Goal: Transaction & Acquisition: Purchase product/service

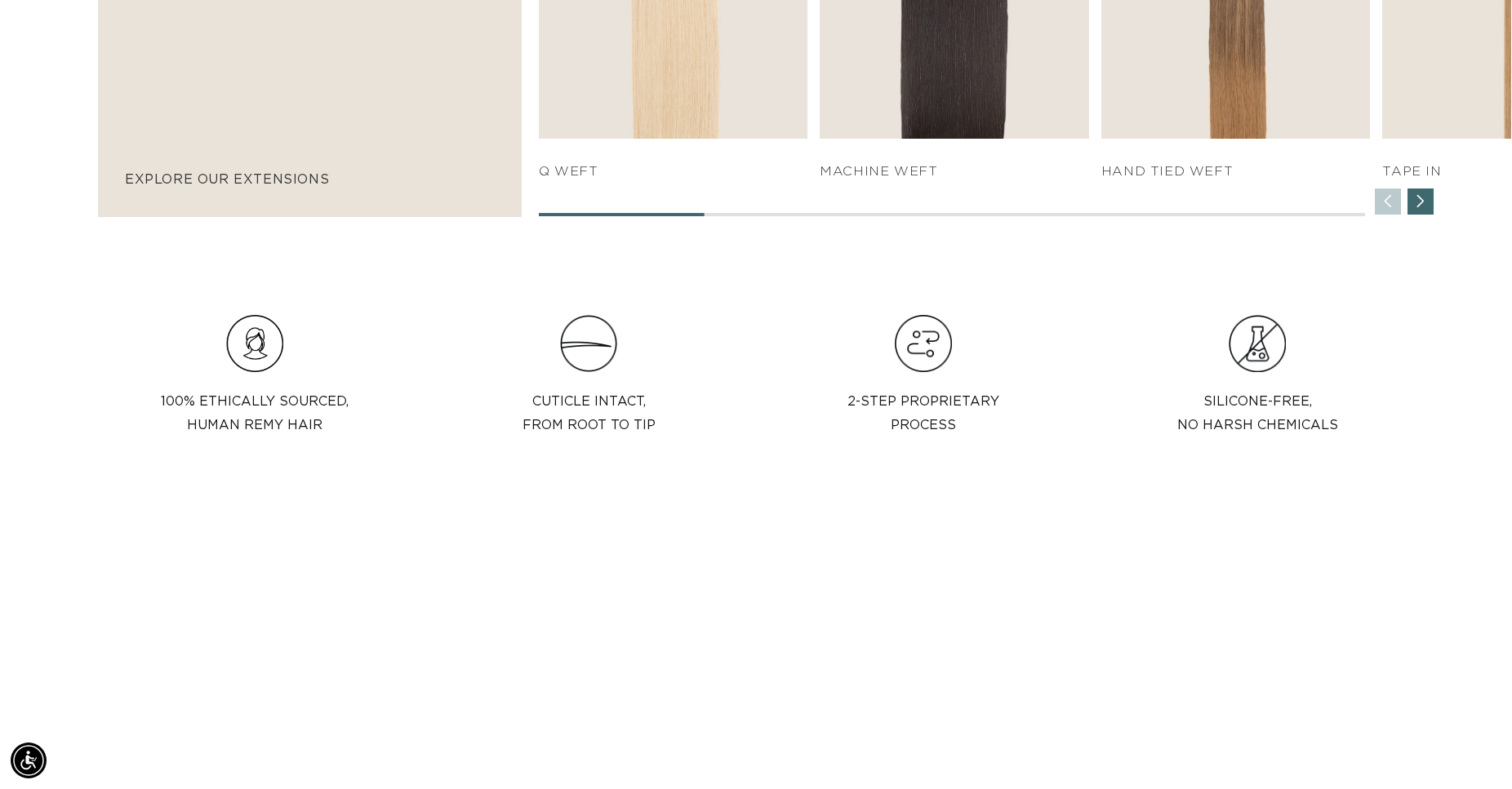
scroll to position [0, 2793]
click at [1423, 202] on div "Next slide" at bounding box center [1420, 201] width 26 height 26
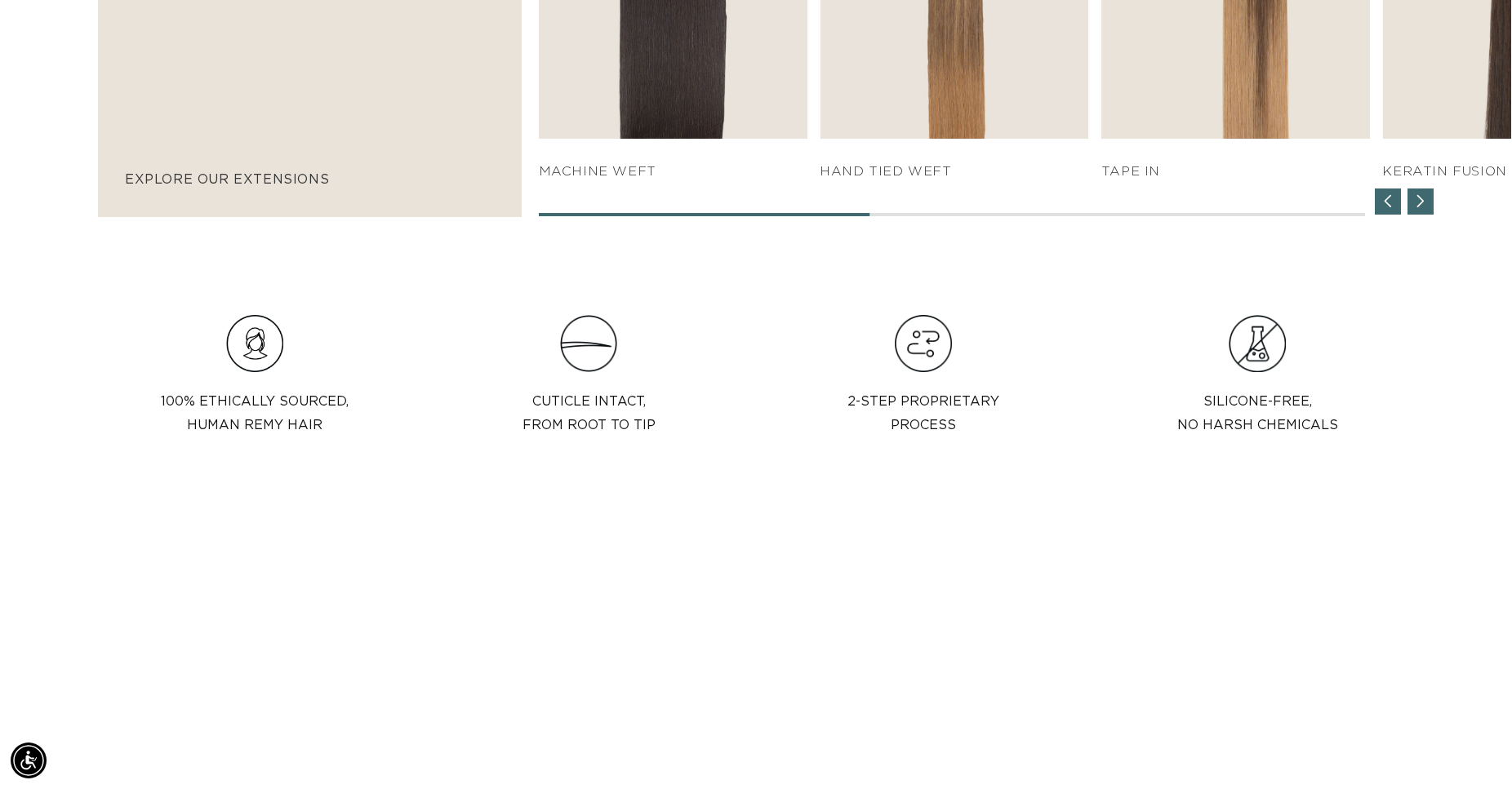
click at [1423, 202] on div "Next slide" at bounding box center [1420, 201] width 26 height 26
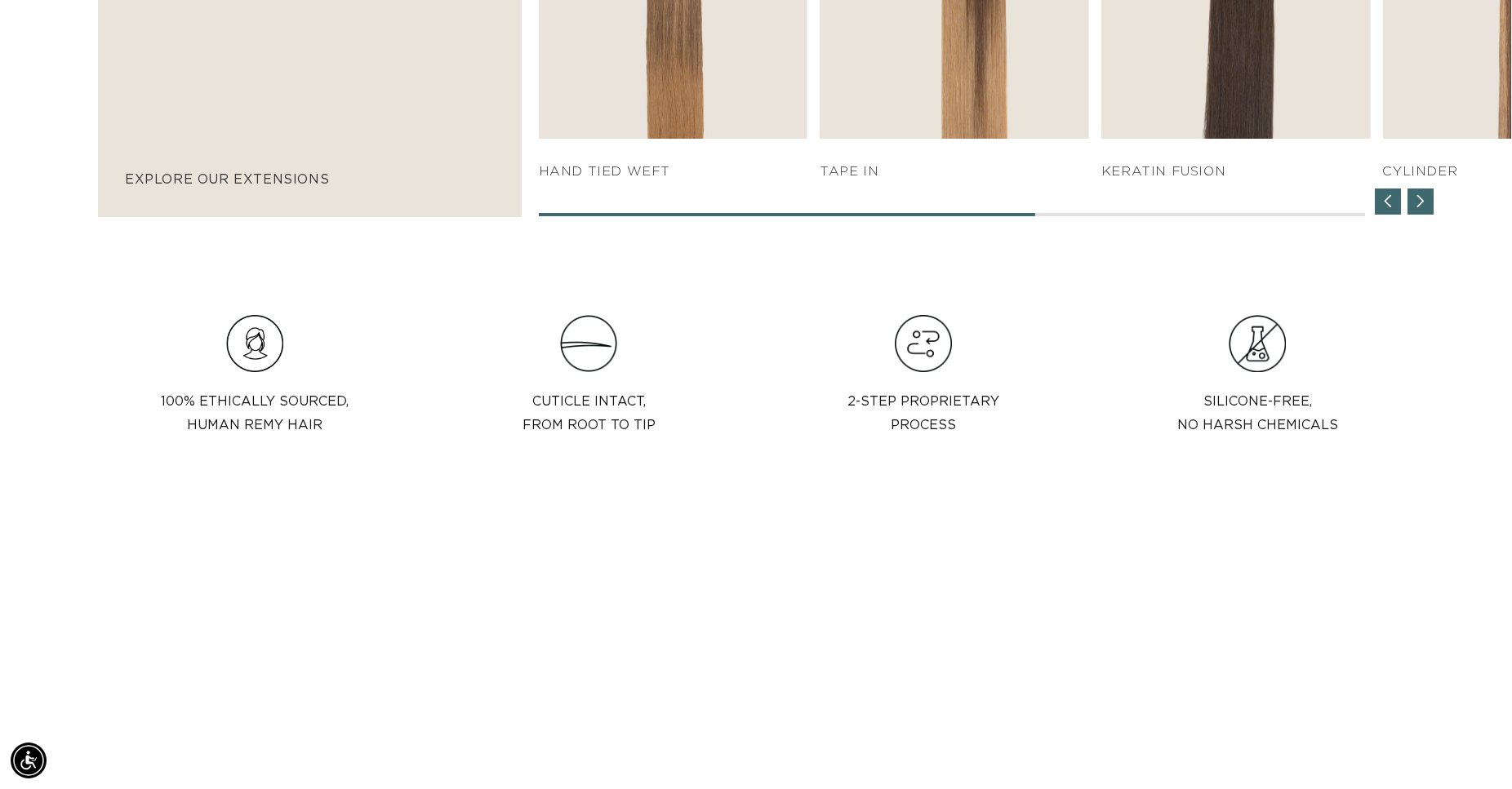
scroll to position [0, 0]
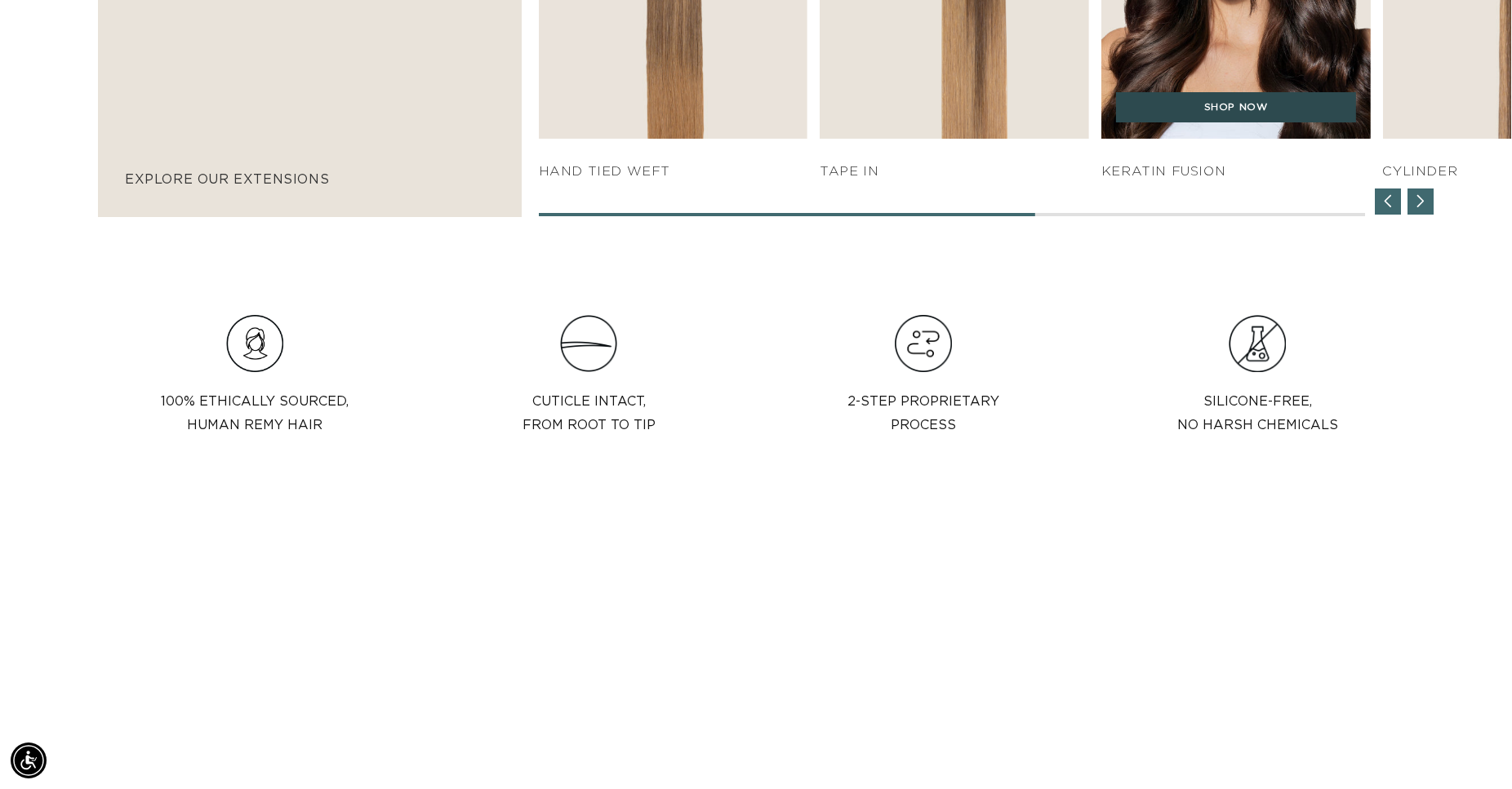
click at [1247, 106] on link "SHOP NOW" at bounding box center [1236, 108] width 240 height 31
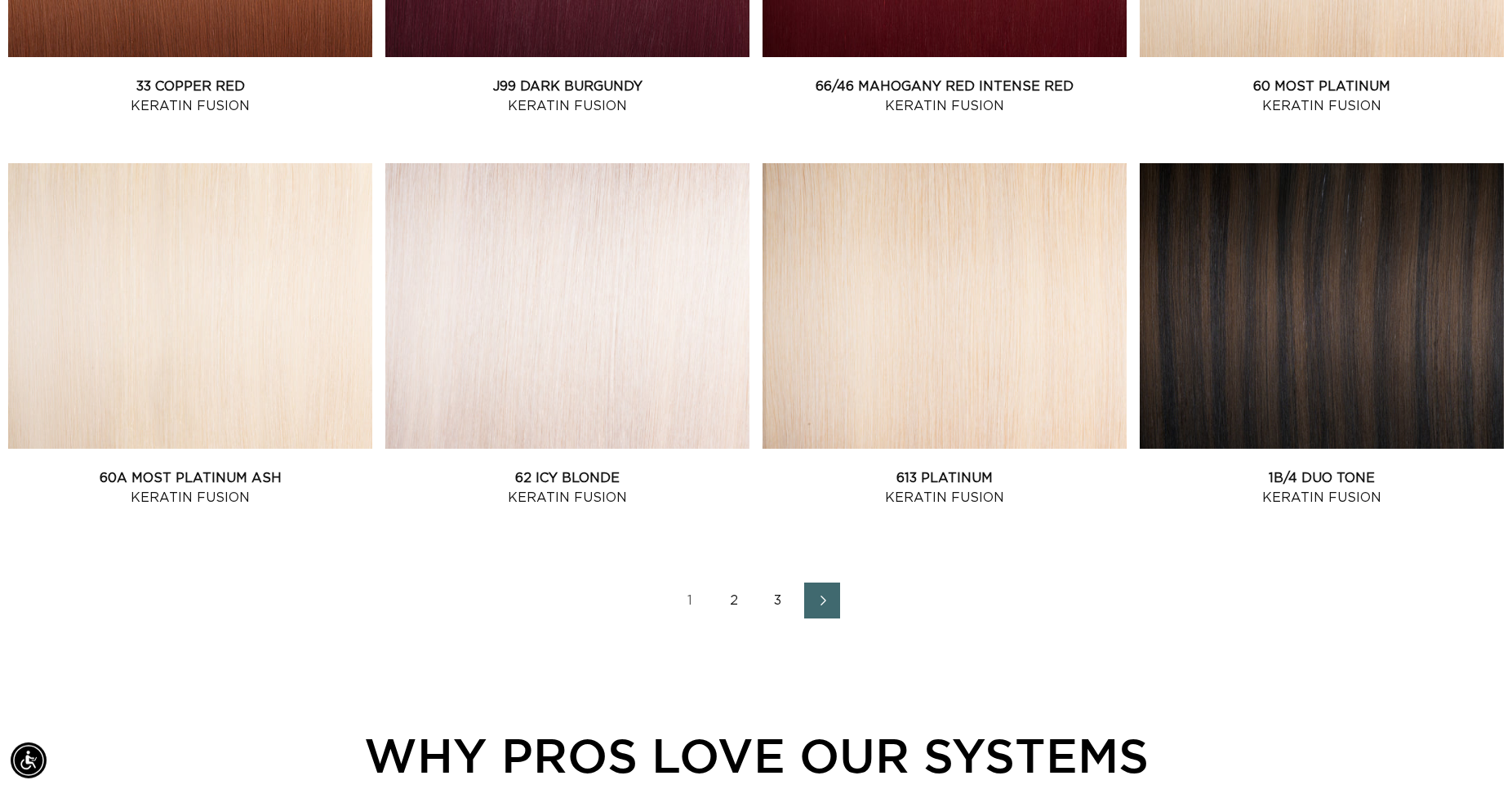
scroll to position [2164, 0]
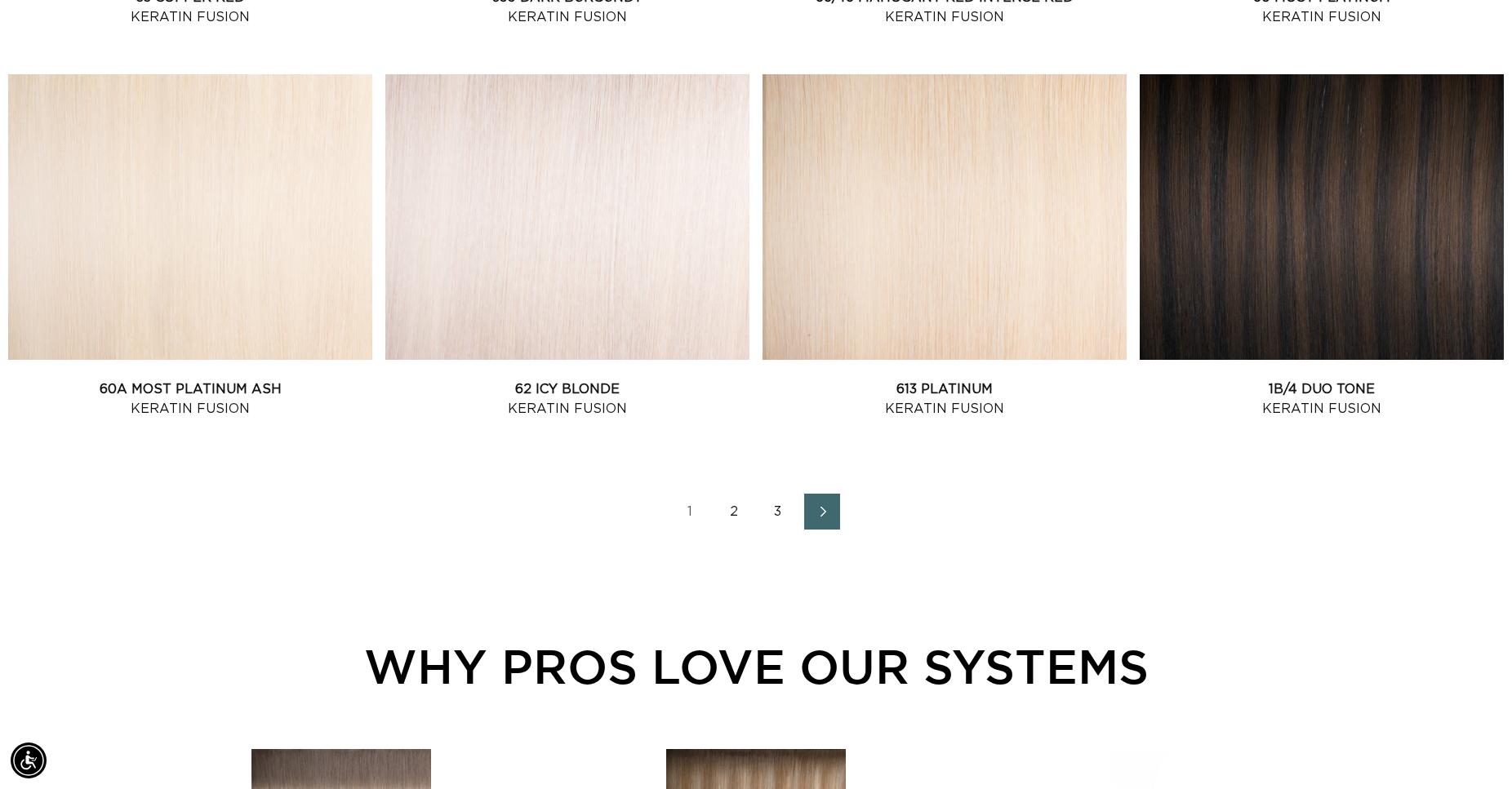
click at [828, 510] on icon "Next page" at bounding box center [823, 511] width 21 height 12
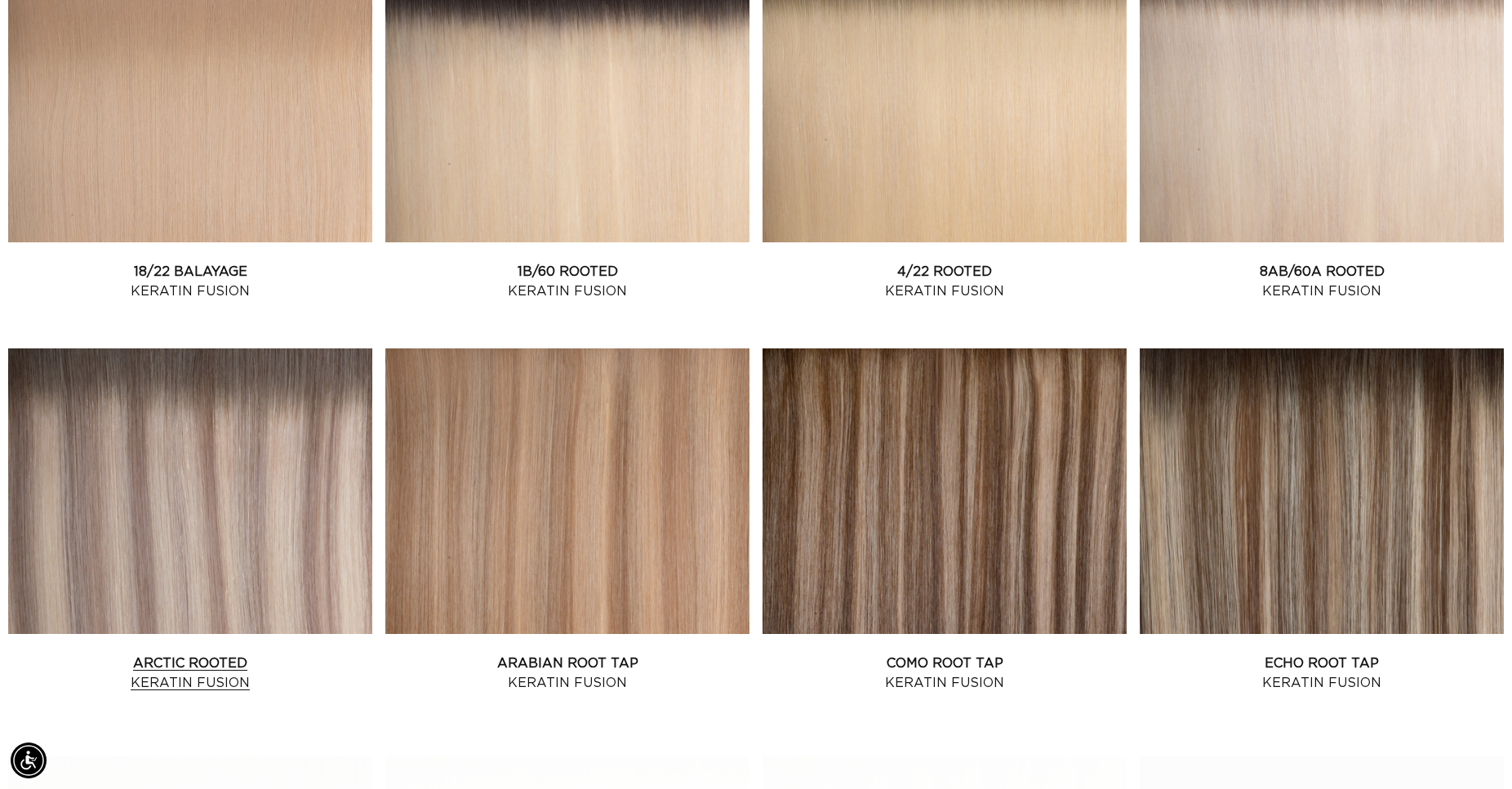
click at [219, 654] on link "Arctic Rooted Keratin Fusion" at bounding box center [190, 673] width 364 height 39
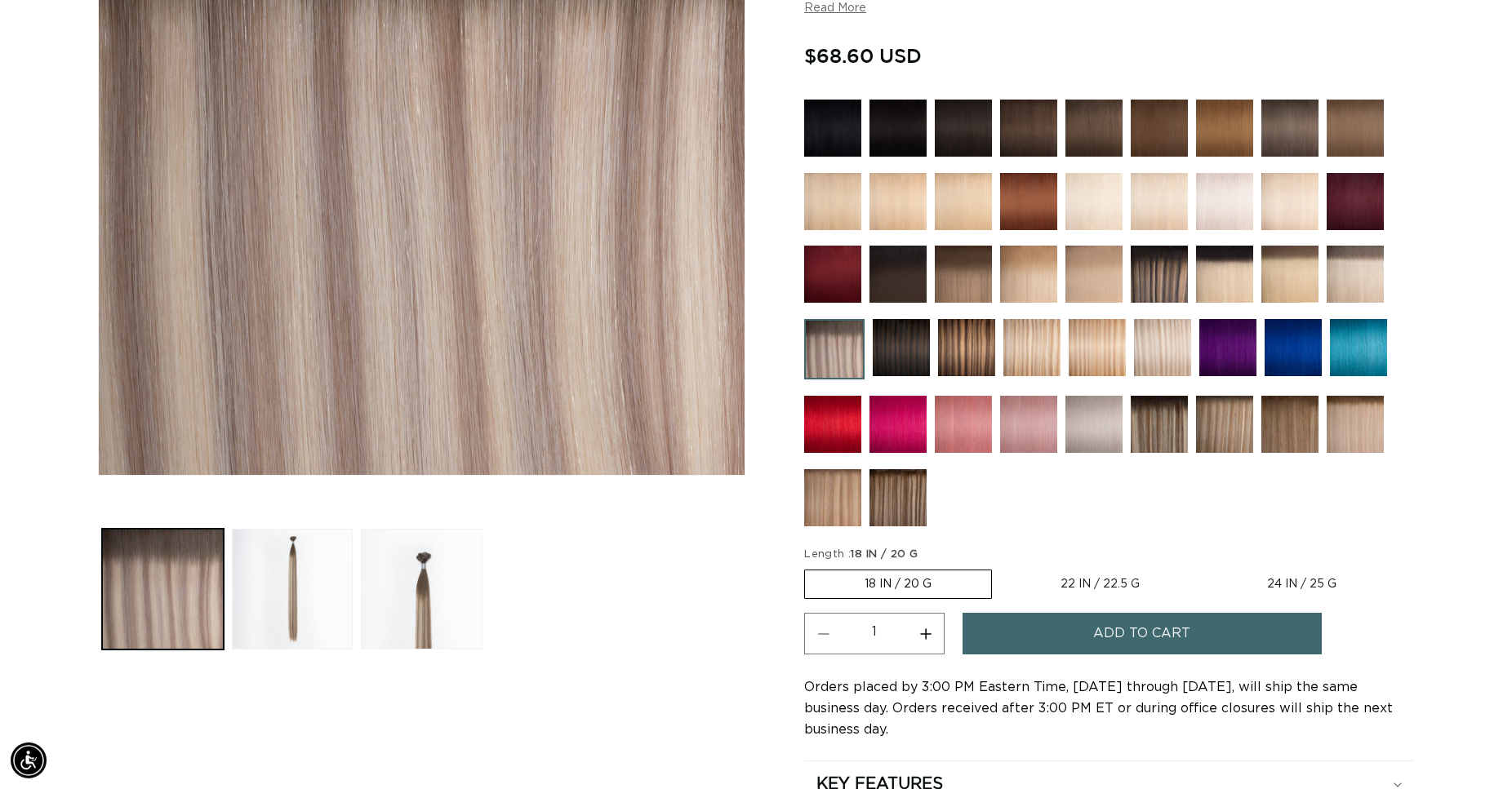
scroll to position [500, 0]
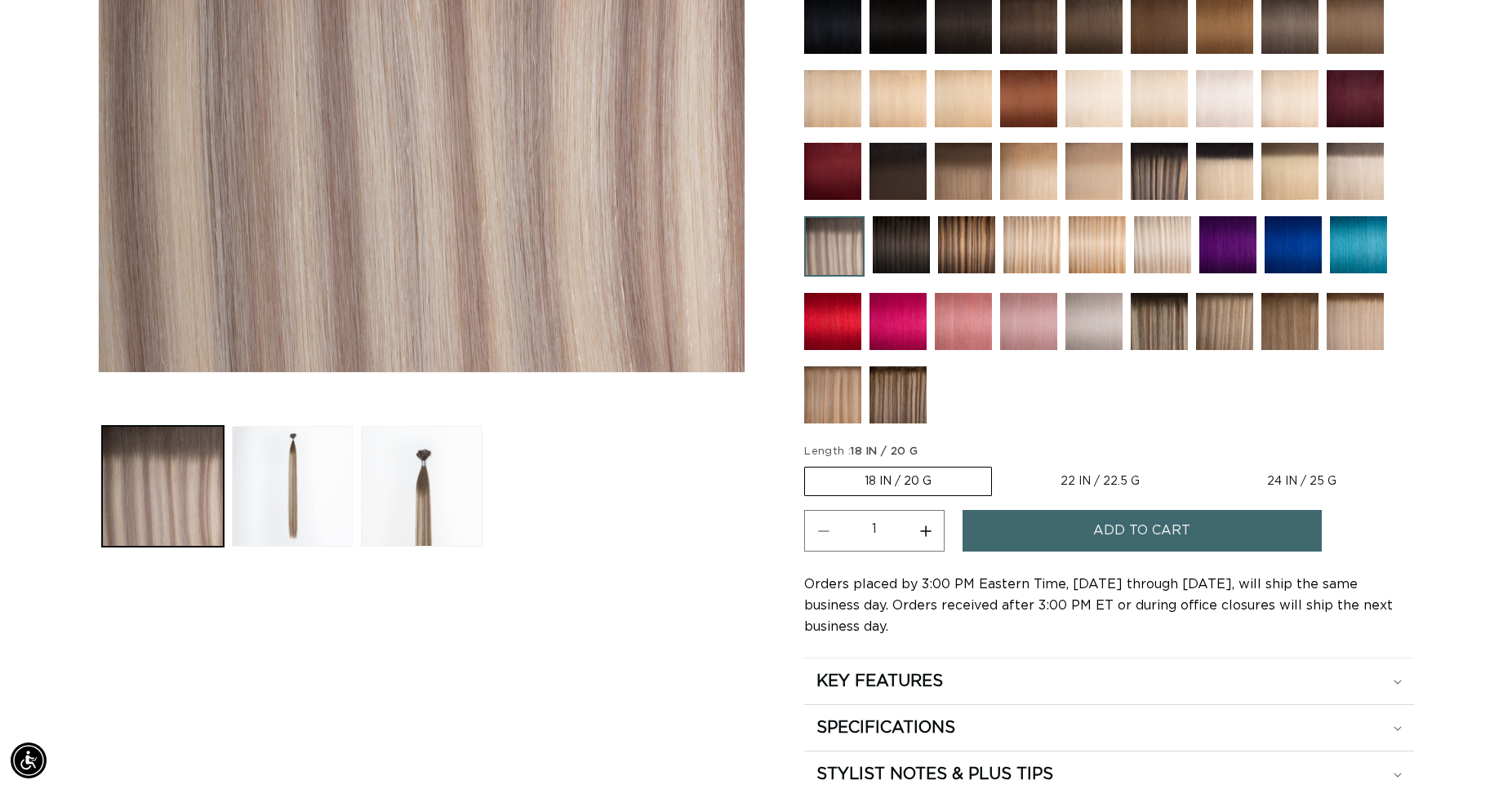
click at [845, 480] on label "18 IN / 20 G Variant sold out or unavailable" at bounding box center [898, 481] width 188 height 29
click at [809, 464] on input "18 IN / 20 G Variant sold out or unavailable" at bounding box center [808, 463] width 1 height 1
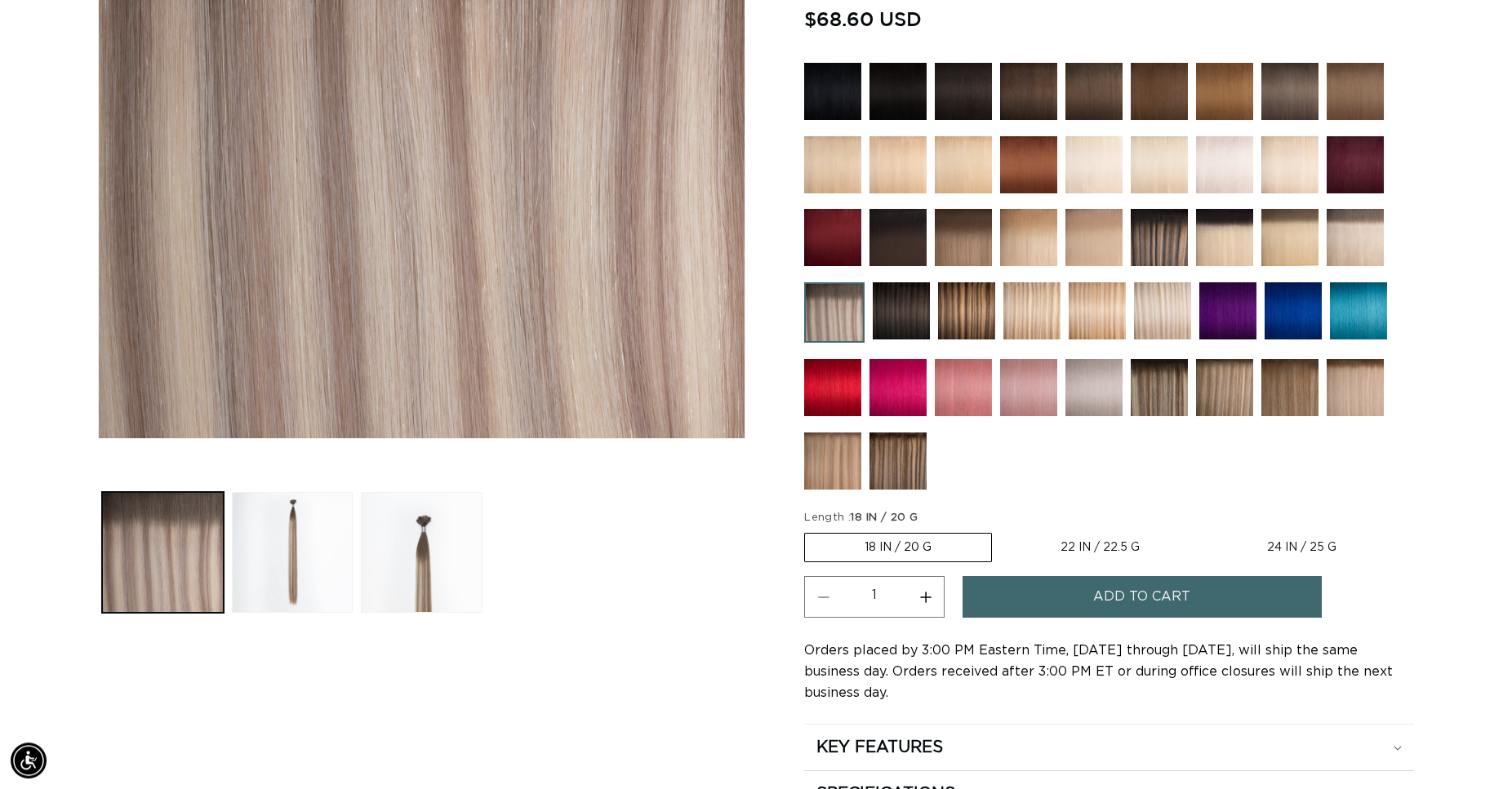
scroll to position [0, 2793]
click at [924, 592] on button "Increase quantity for Arctic Rooted - Keratin Fusion" at bounding box center [925, 597] width 36 height 42
type input "4"
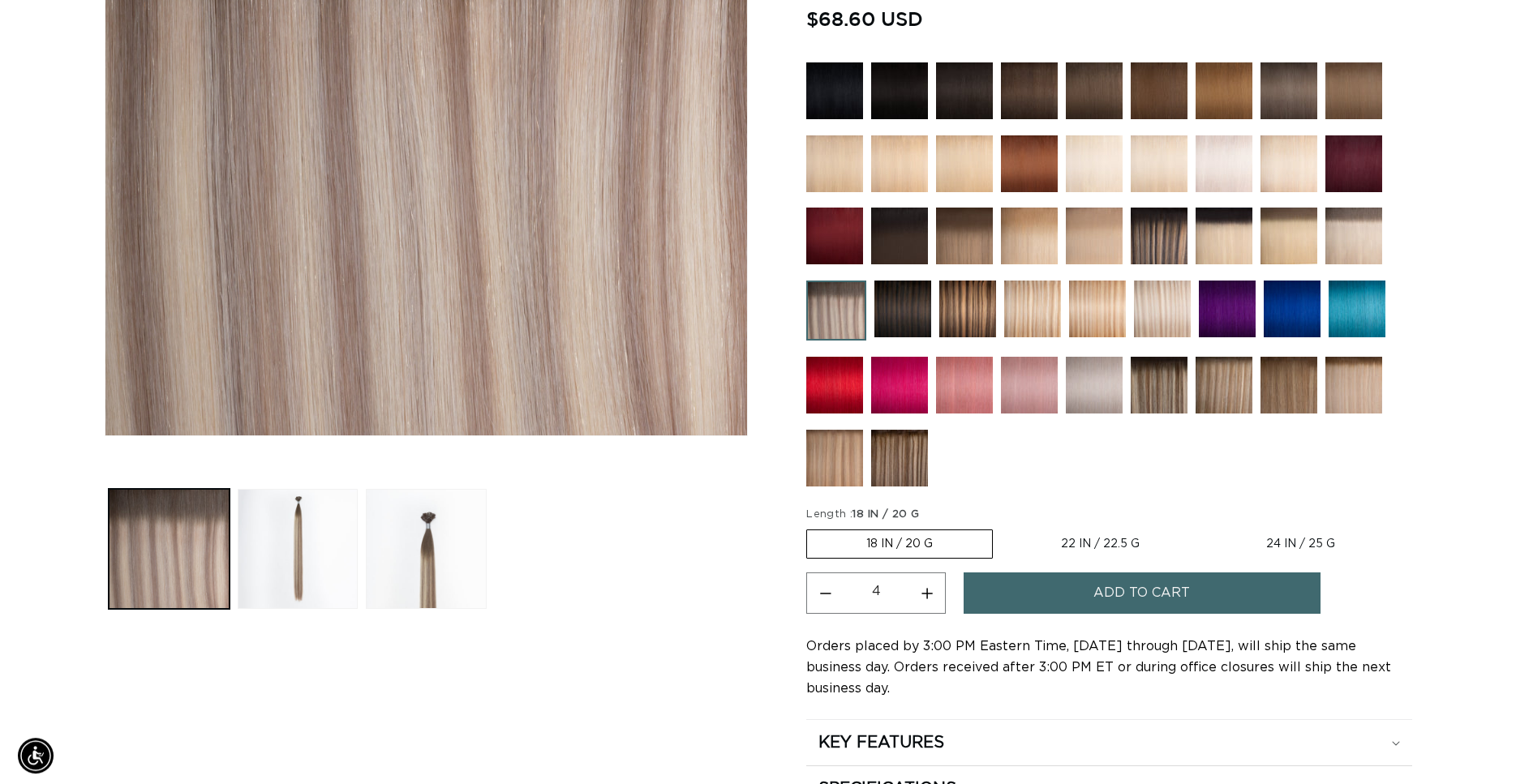
scroll to position [0, 0]
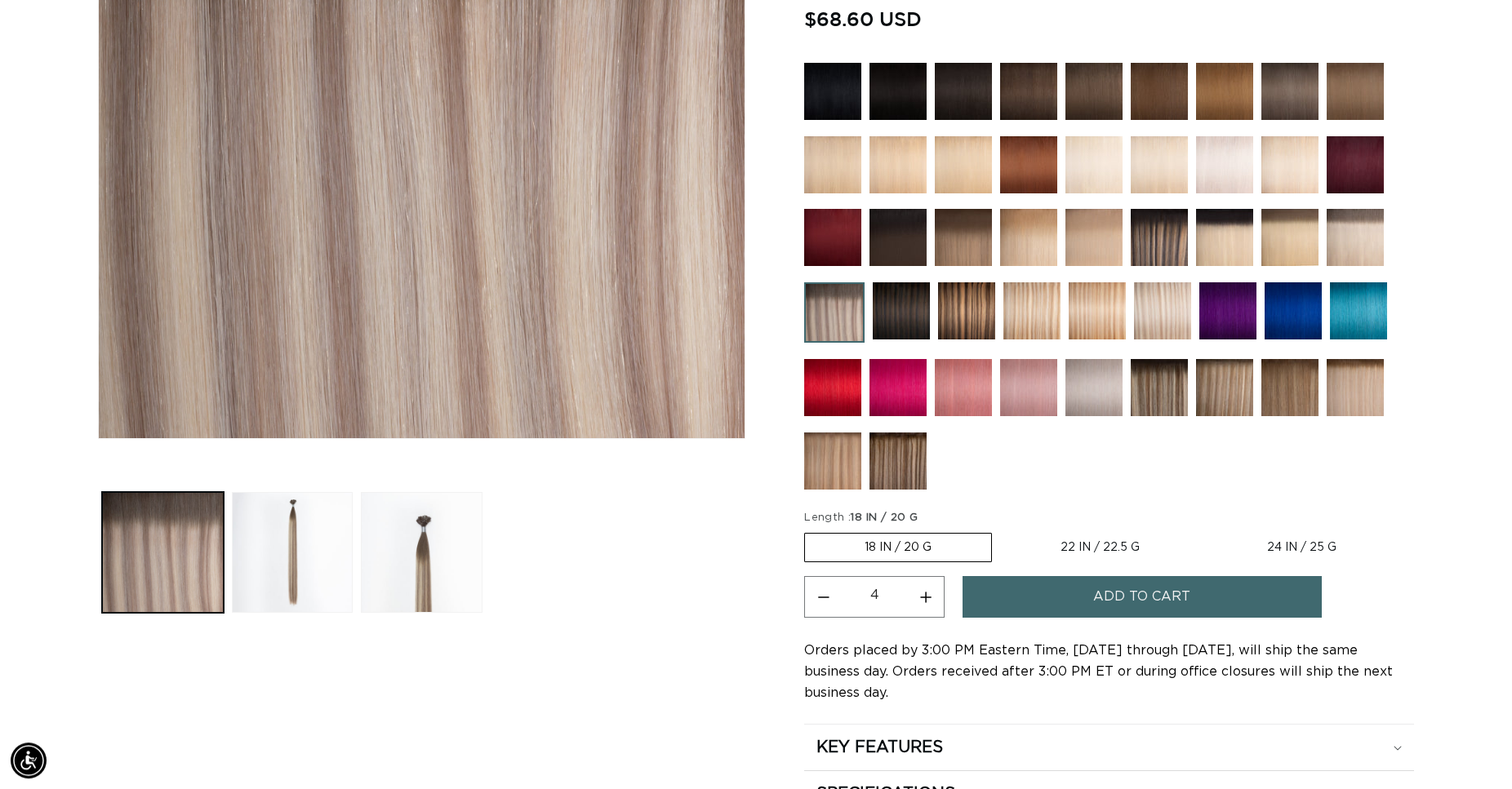
click at [1090, 589] on button "Add to cart" at bounding box center [1143, 597] width 360 height 42
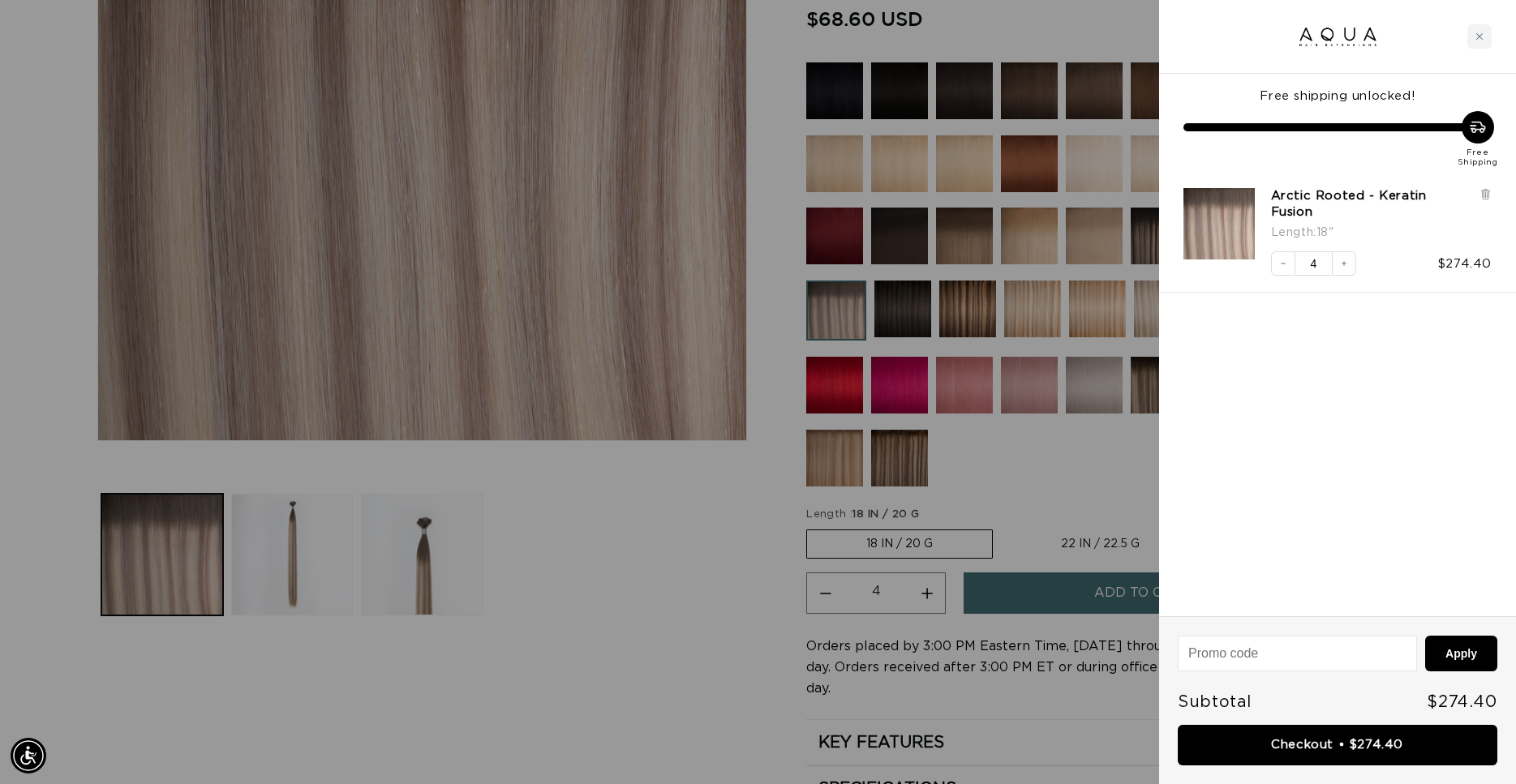
click at [618, 544] on div at bounding box center [758, 392] width 1516 height 784
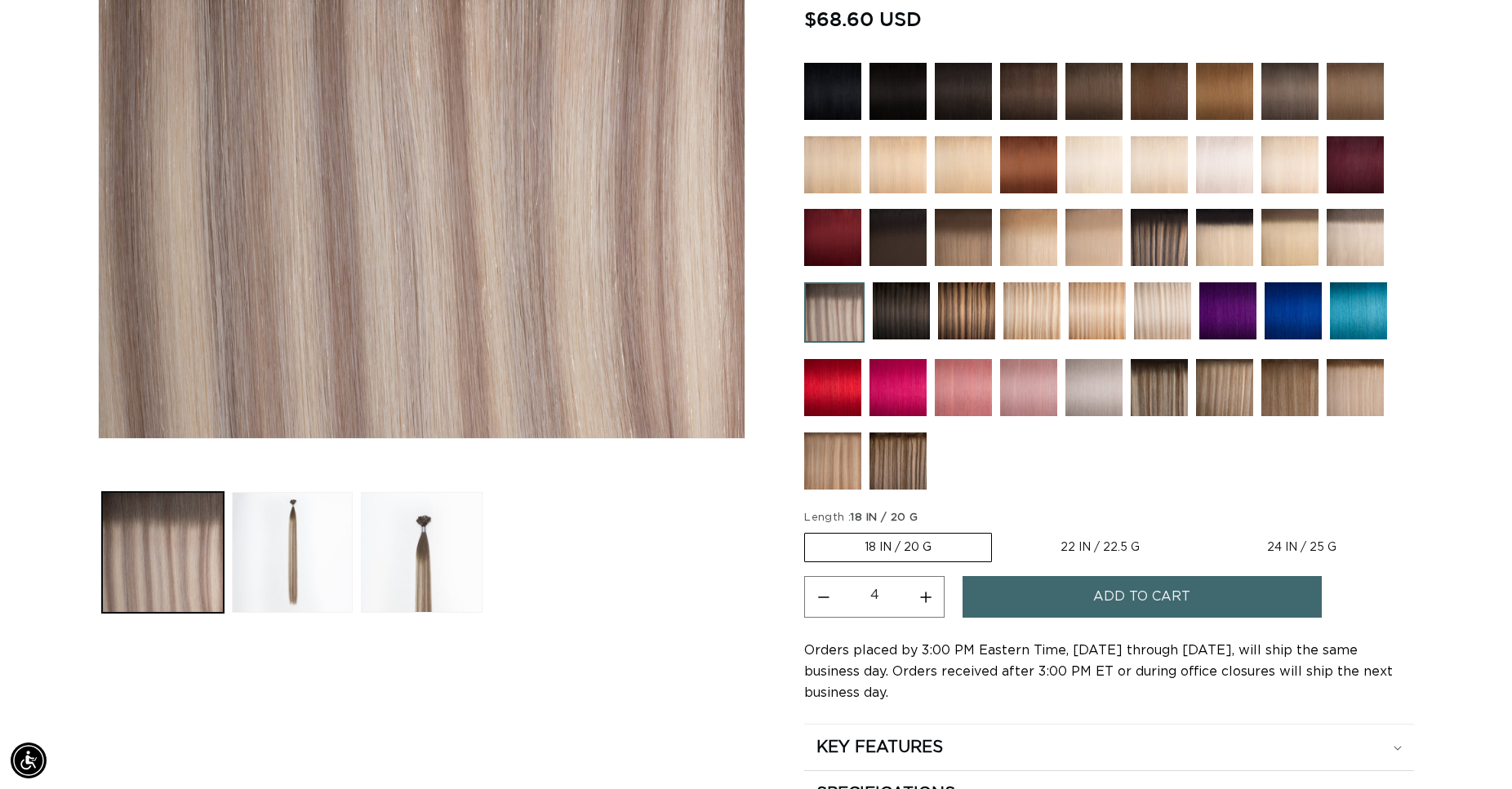
click at [44, 105] on div "Home Arctic Rooted - Keratin Fusion Skip to product information Open media 1 in…" at bounding box center [756, 304] width 1512 height 1121
click at [45, 106] on div "Home Arctic Rooted - Keratin Fusion Skip to product information Open media 1 in…" at bounding box center [756, 304] width 1512 height 1121
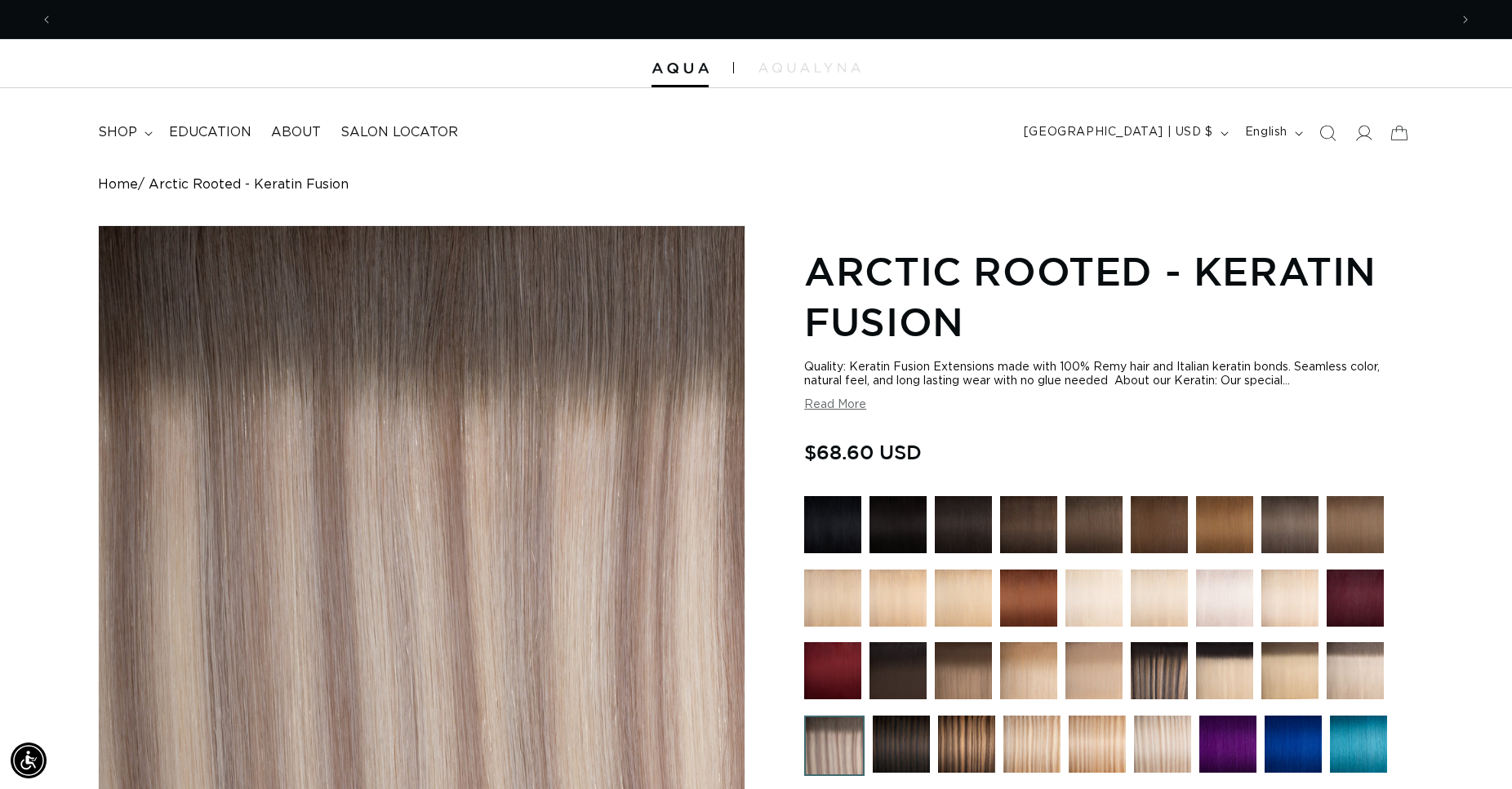
scroll to position [0, 2793]
click at [120, 187] on link "Home" at bounding box center [117, 184] width 40 height 15
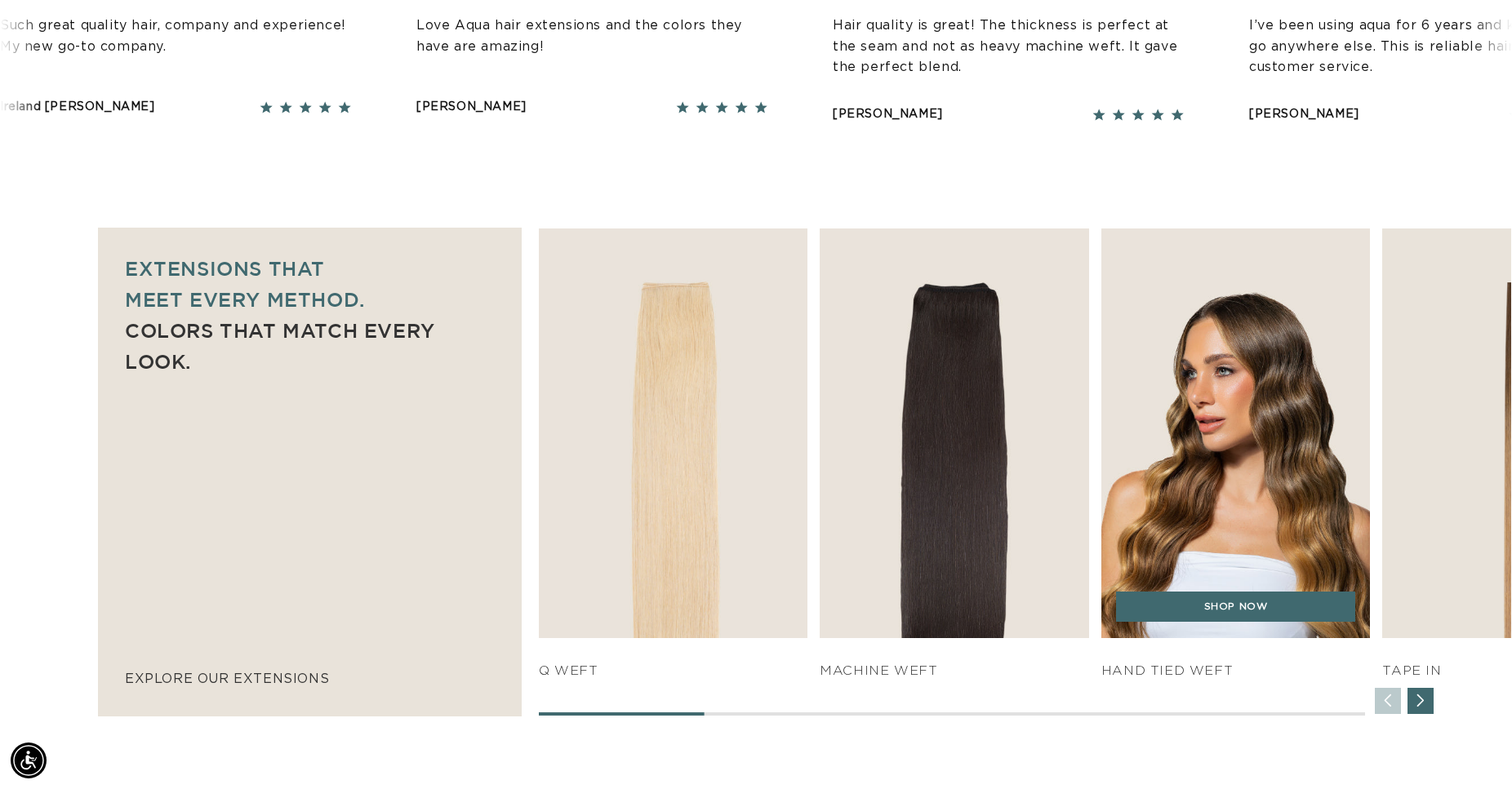
scroll to position [0, 1396]
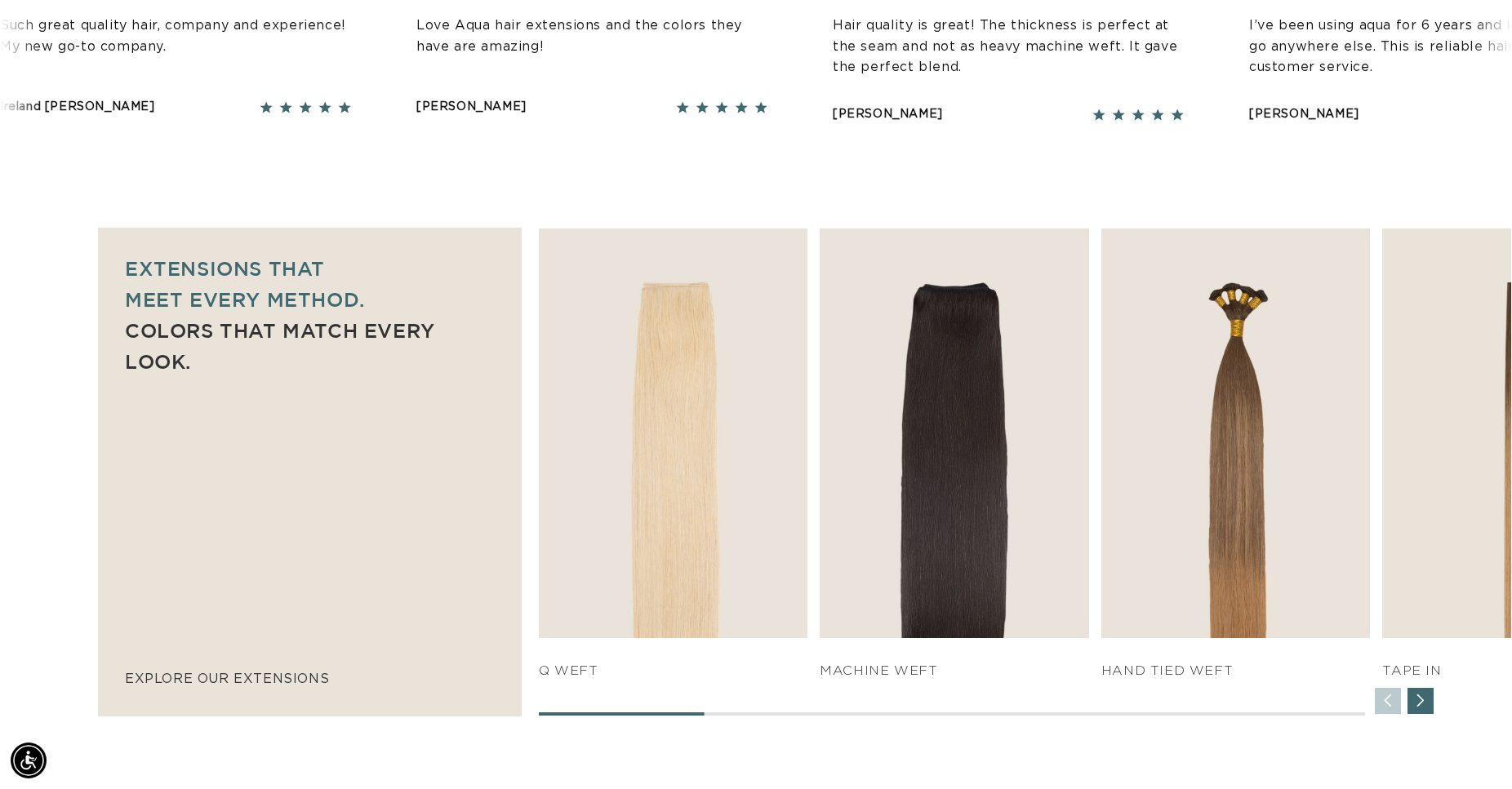
click at [1420, 708] on div "Next slide" at bounding box center [1420, 701] width 26 height 26
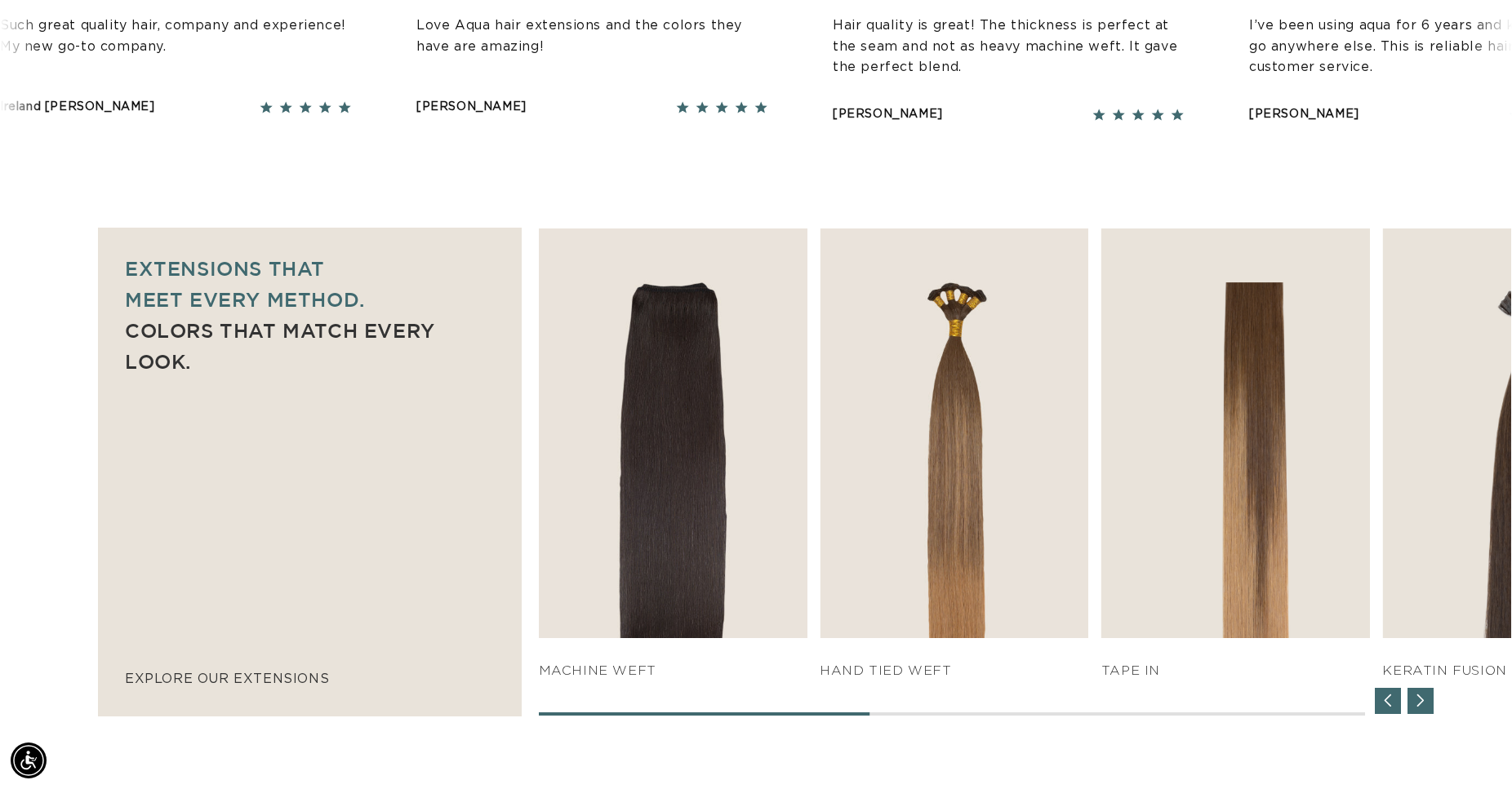
scroll to position [0, 2793]
click at [1420, 704] on div "Next slide" at bounding box center [1420, 701] width 26 height 26
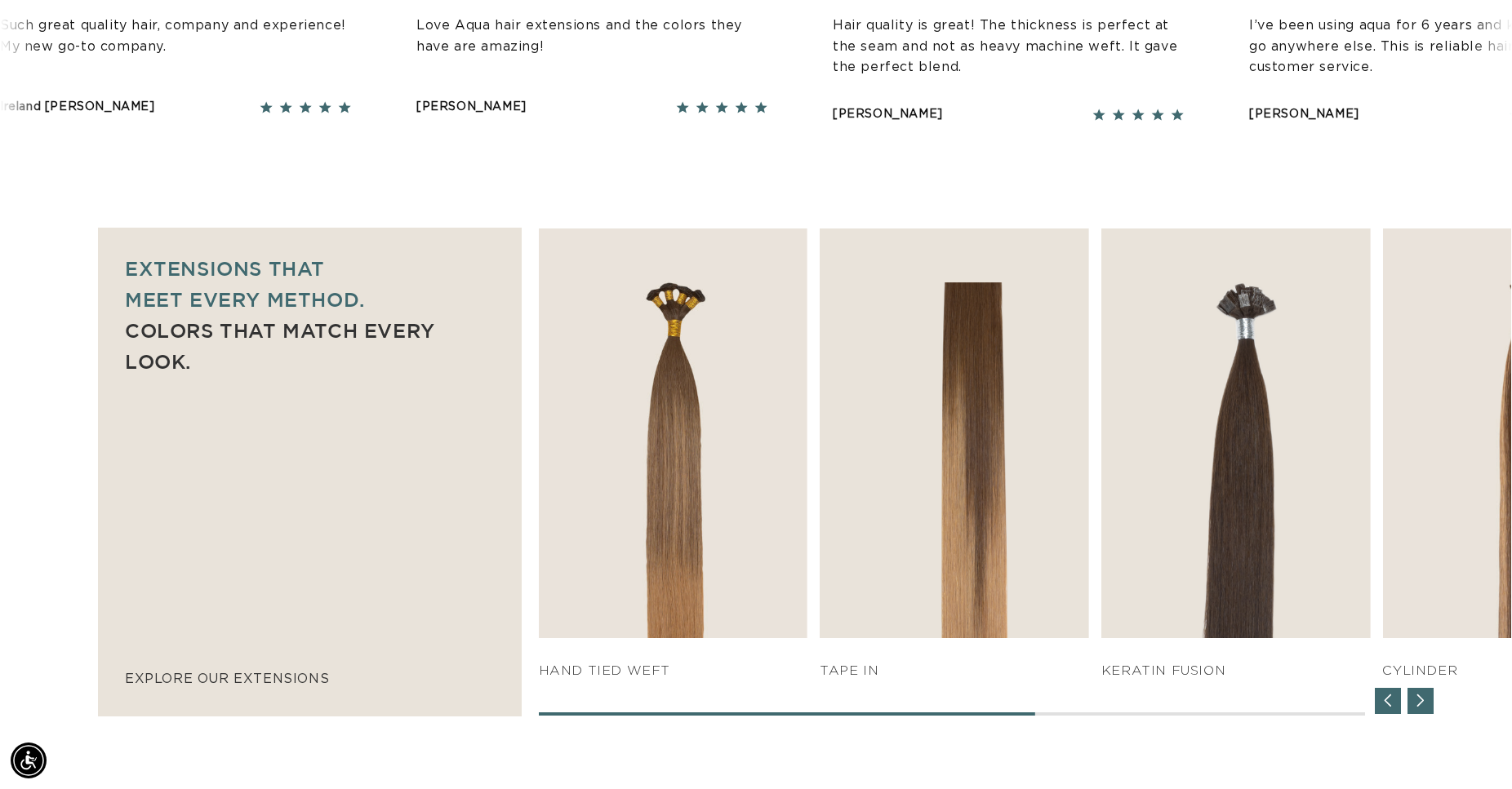
click at [1421, 704] on div "Next slide" at bounding box center [1420, 701] width 26 height 26
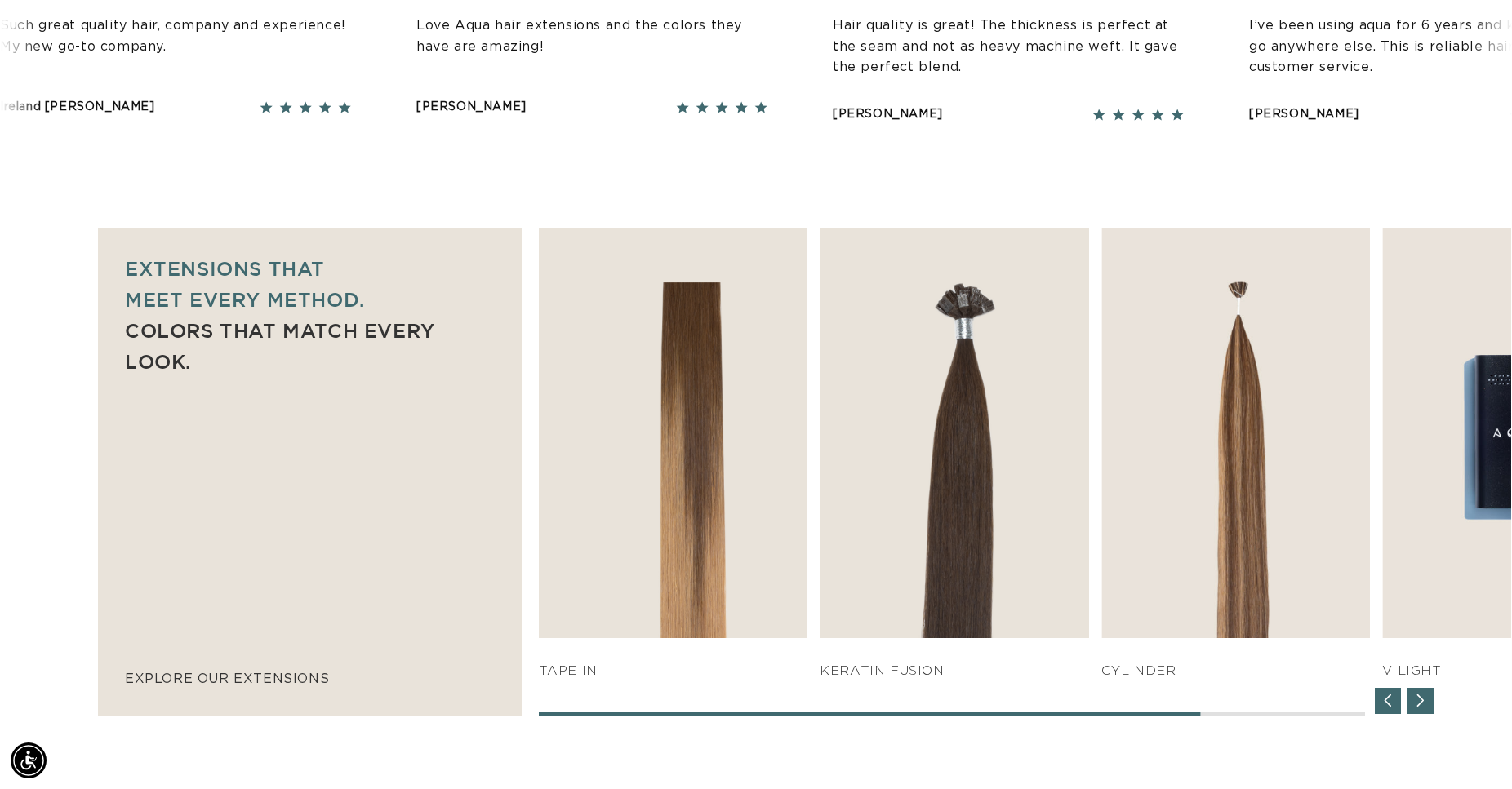
scroll to position [0, 0]
click at [1421, 704] on div "Next slide" at bounding box center [1420, 701] width 26 height 26
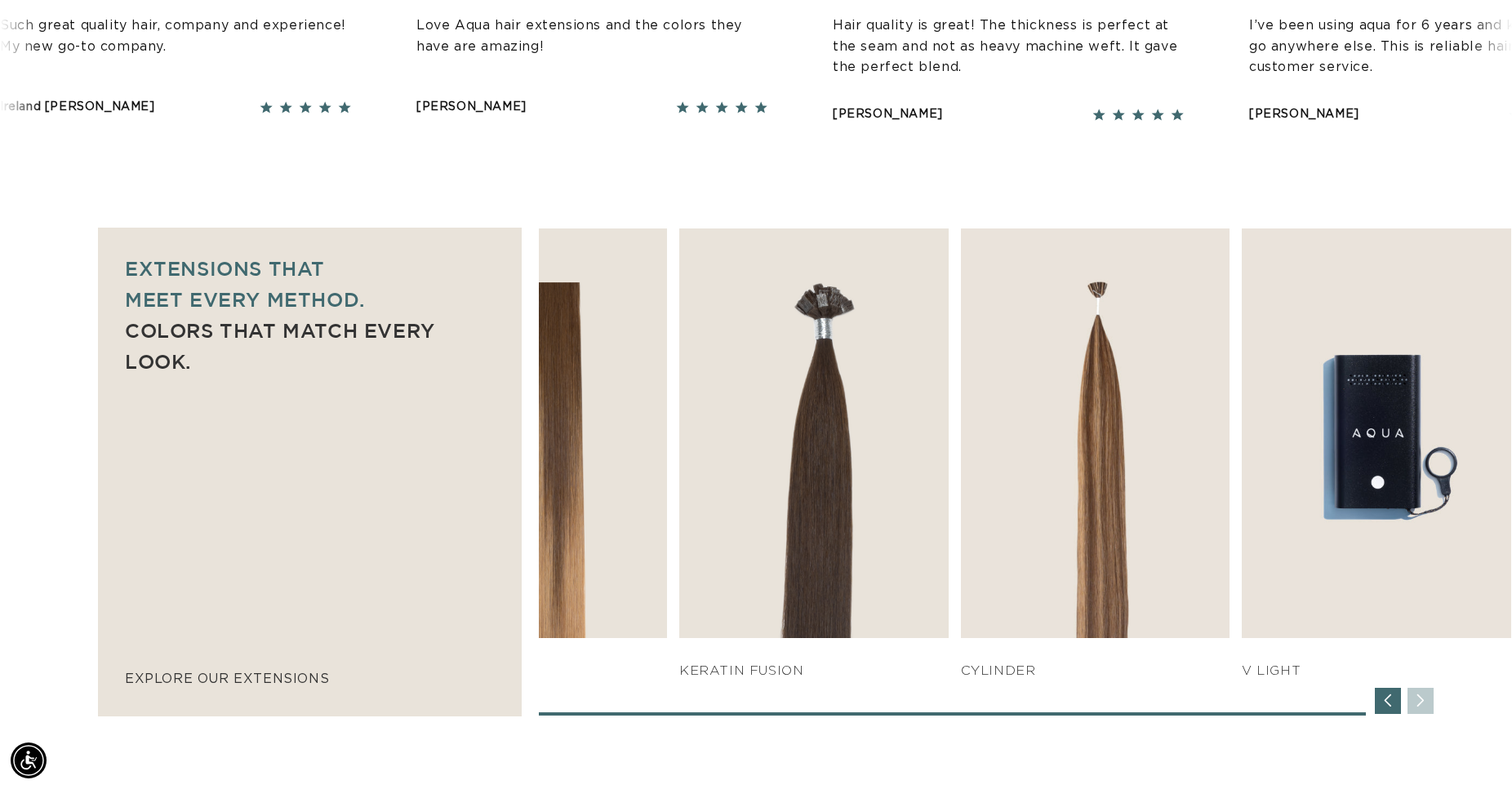
scroll to position [0, 1396]
click at [1421, 700] on div "SHOP NOW q weft SHOP NOW Machine Weft SHOP NOW" at bounding box center [1025, 472] width 973 height 487
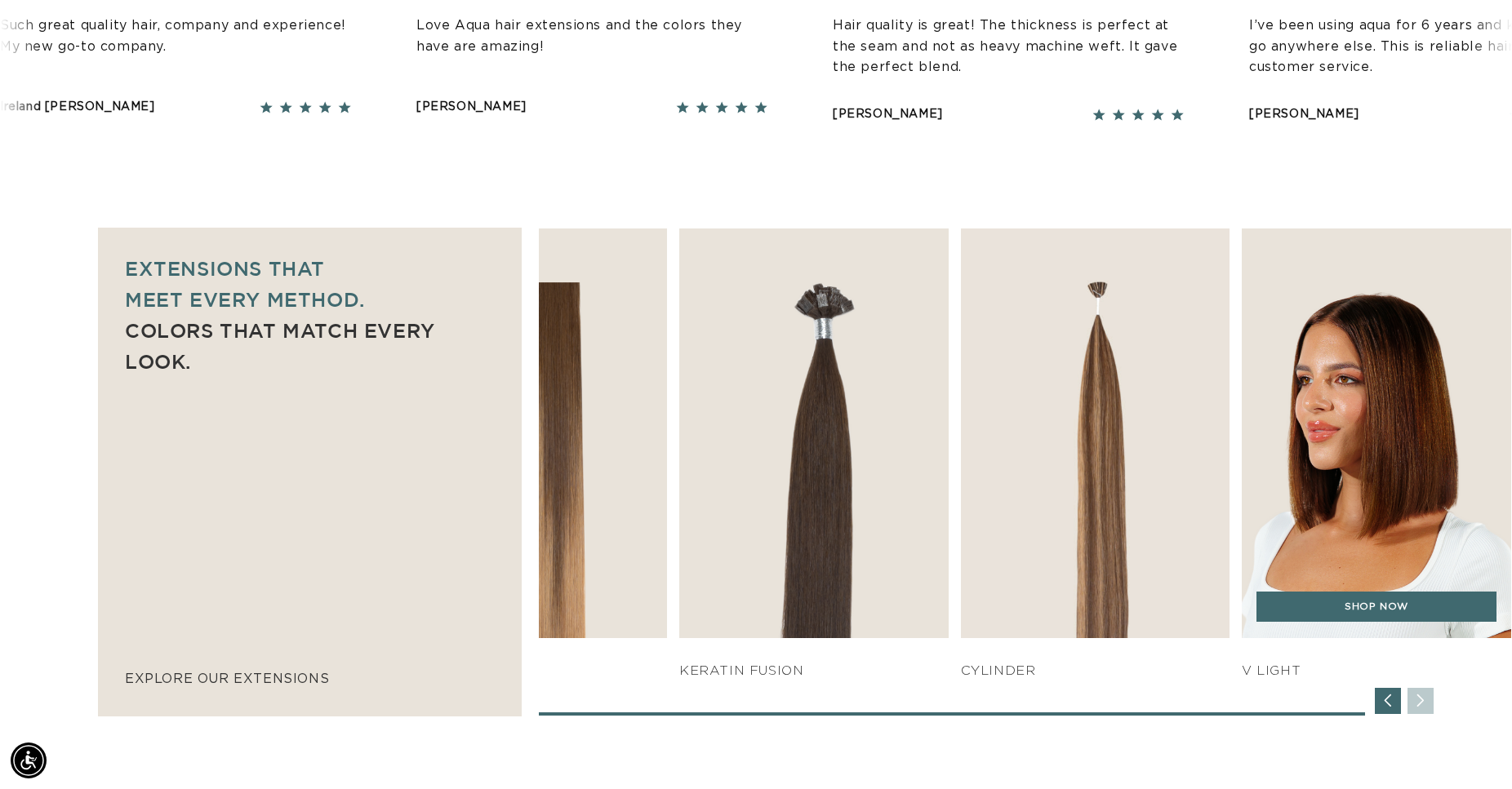
scroll to position [0, 2793]
click at [1383, 481] on img "7 / 7" at bounding box center [1376, 434] width 282 height 431
click at [1352, 611] on link "SHOP NOW" at bounding box center [1377, 607] width 240 height 31
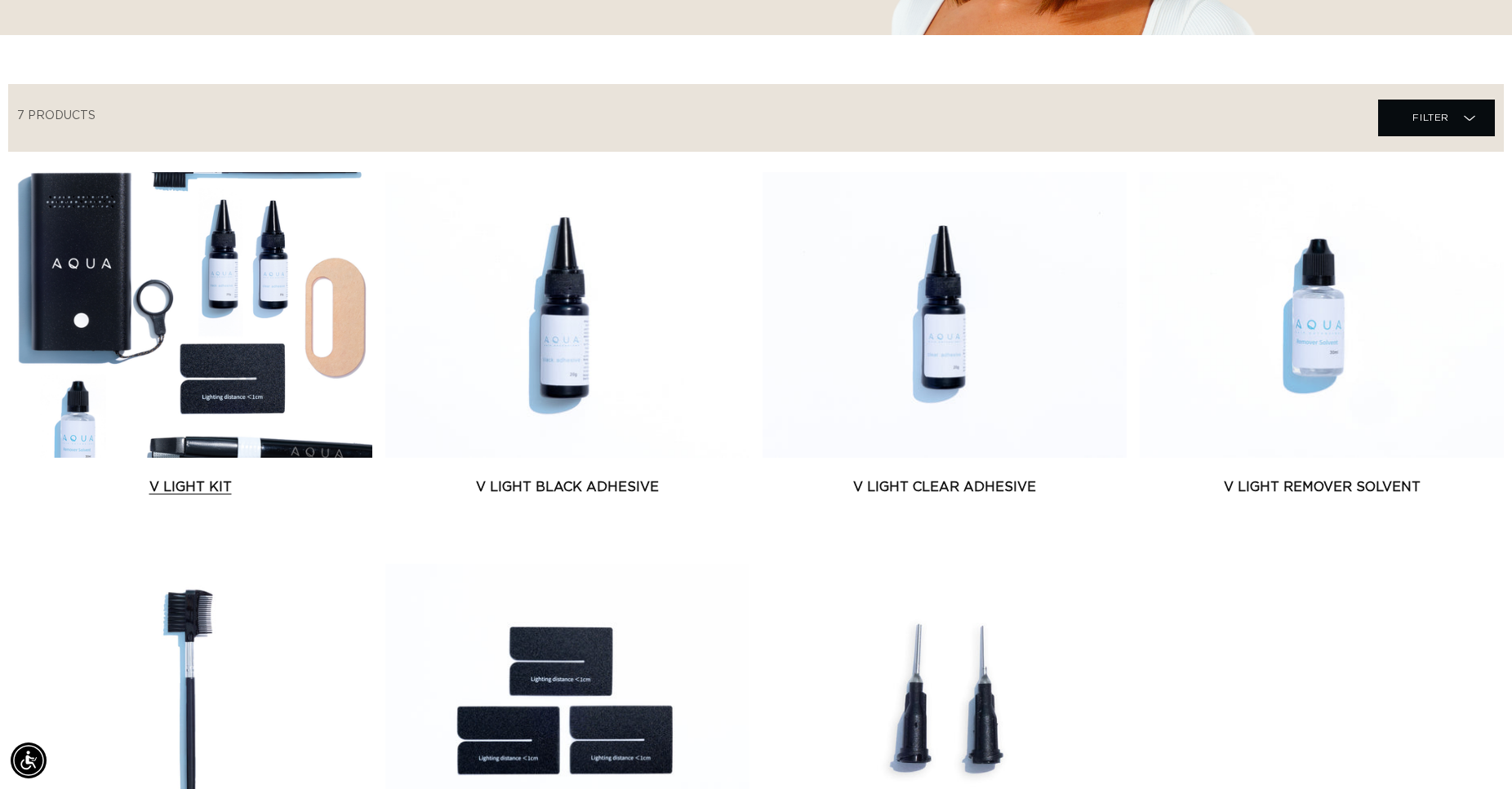
scroll to position [0, 2793]
click at [197, 487] on link "V Light Kit" at bounding box center [190, 487] width 364 height 20
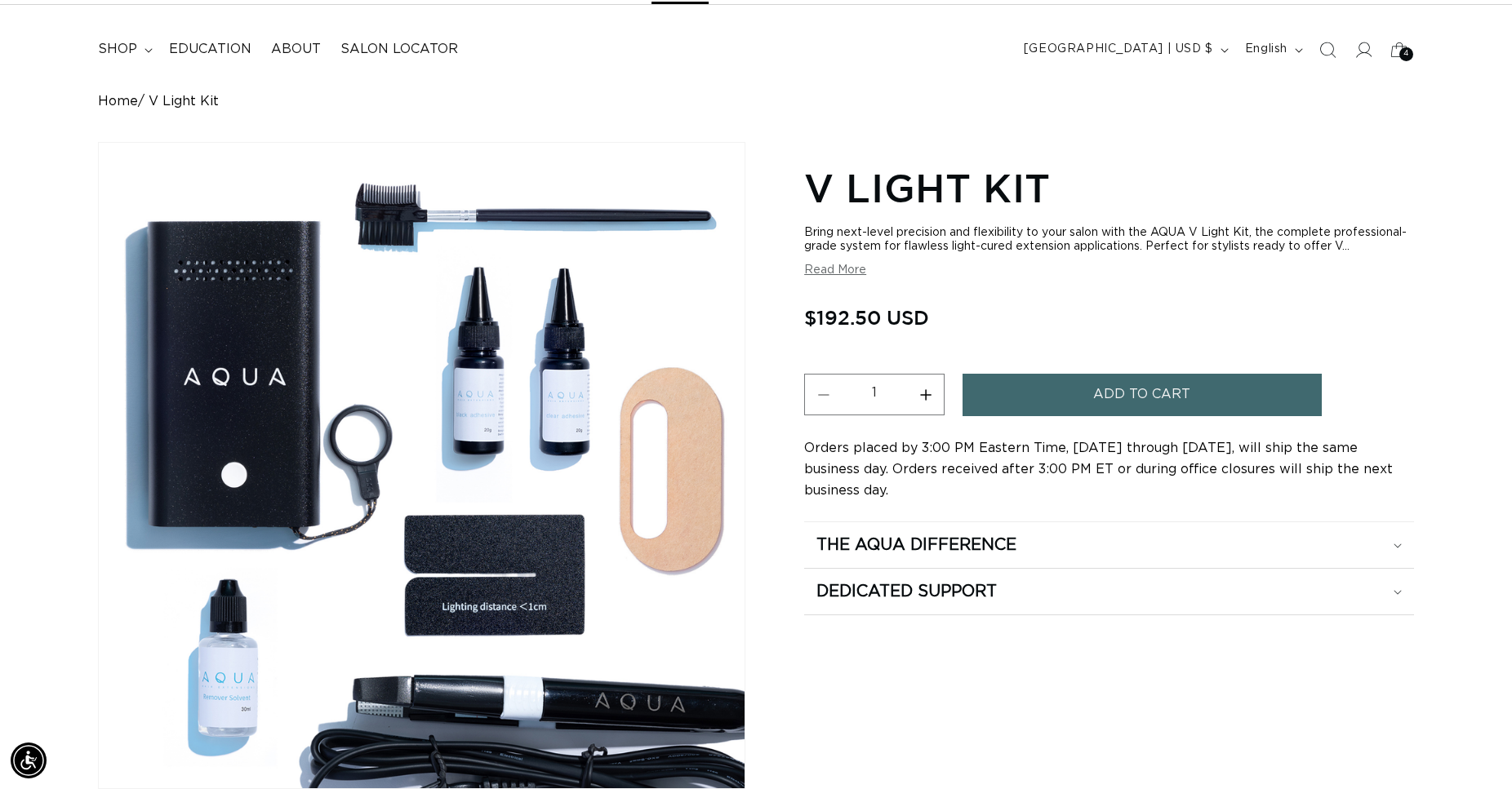
scroll to position [0, 2793]
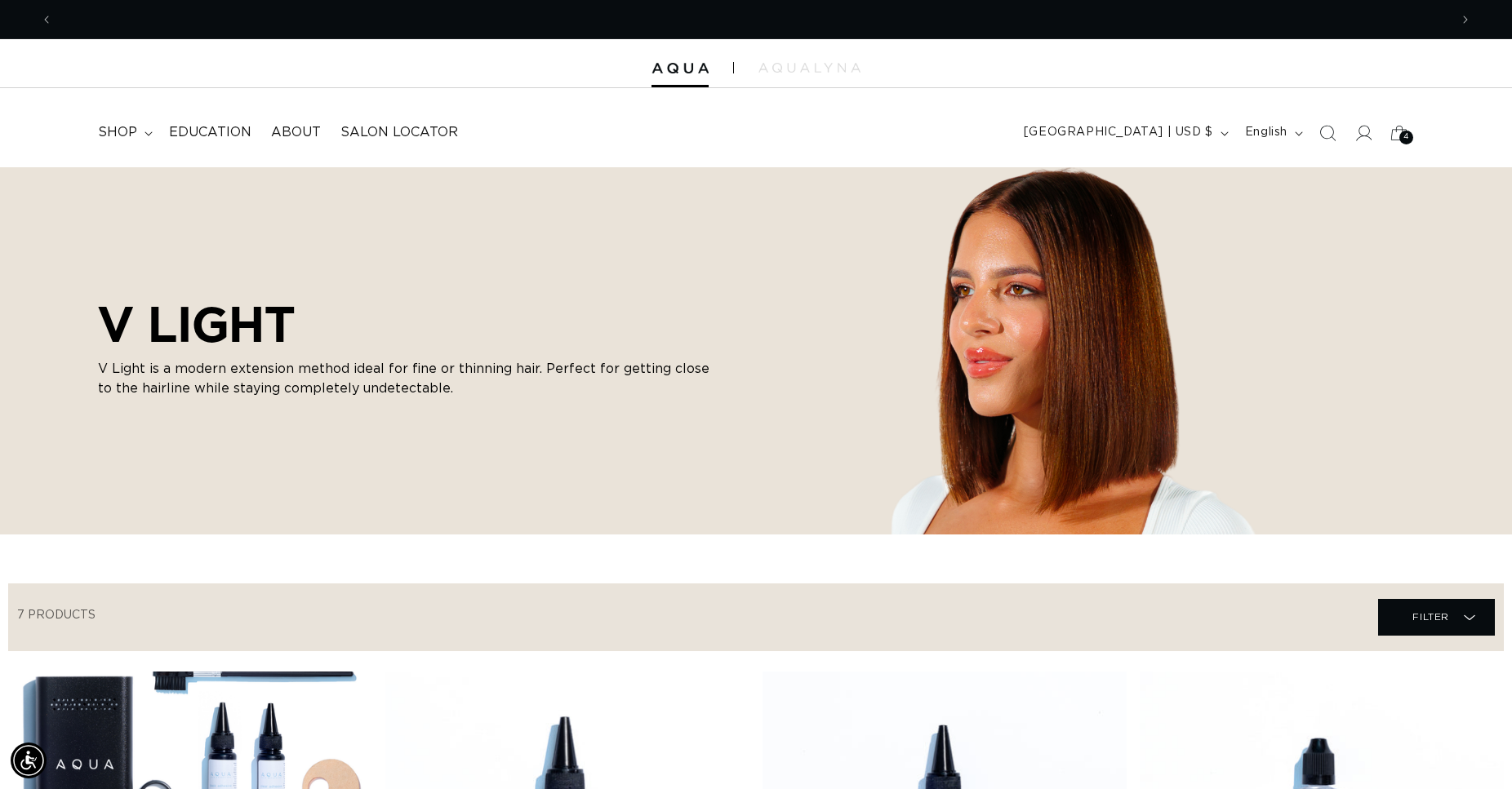
scroll to position [0, 1396]
click at [127, 133] on span "shop" at bounding box center [117, 132] width 39 height 17
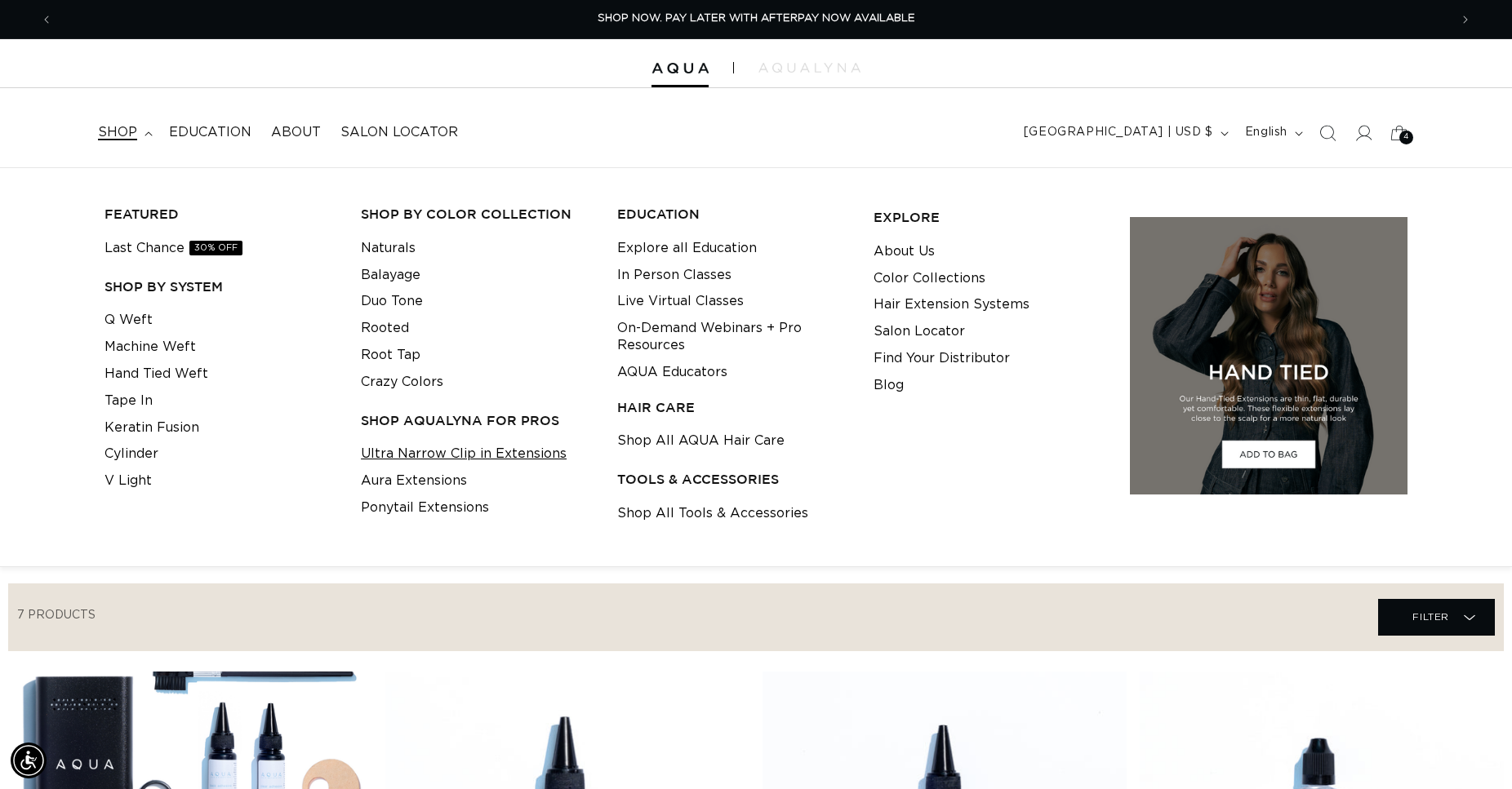
click at [407, 457] on link "Ultra Narrow Clip in Extensions" at bounding box center [464, 454] width 206 height 27
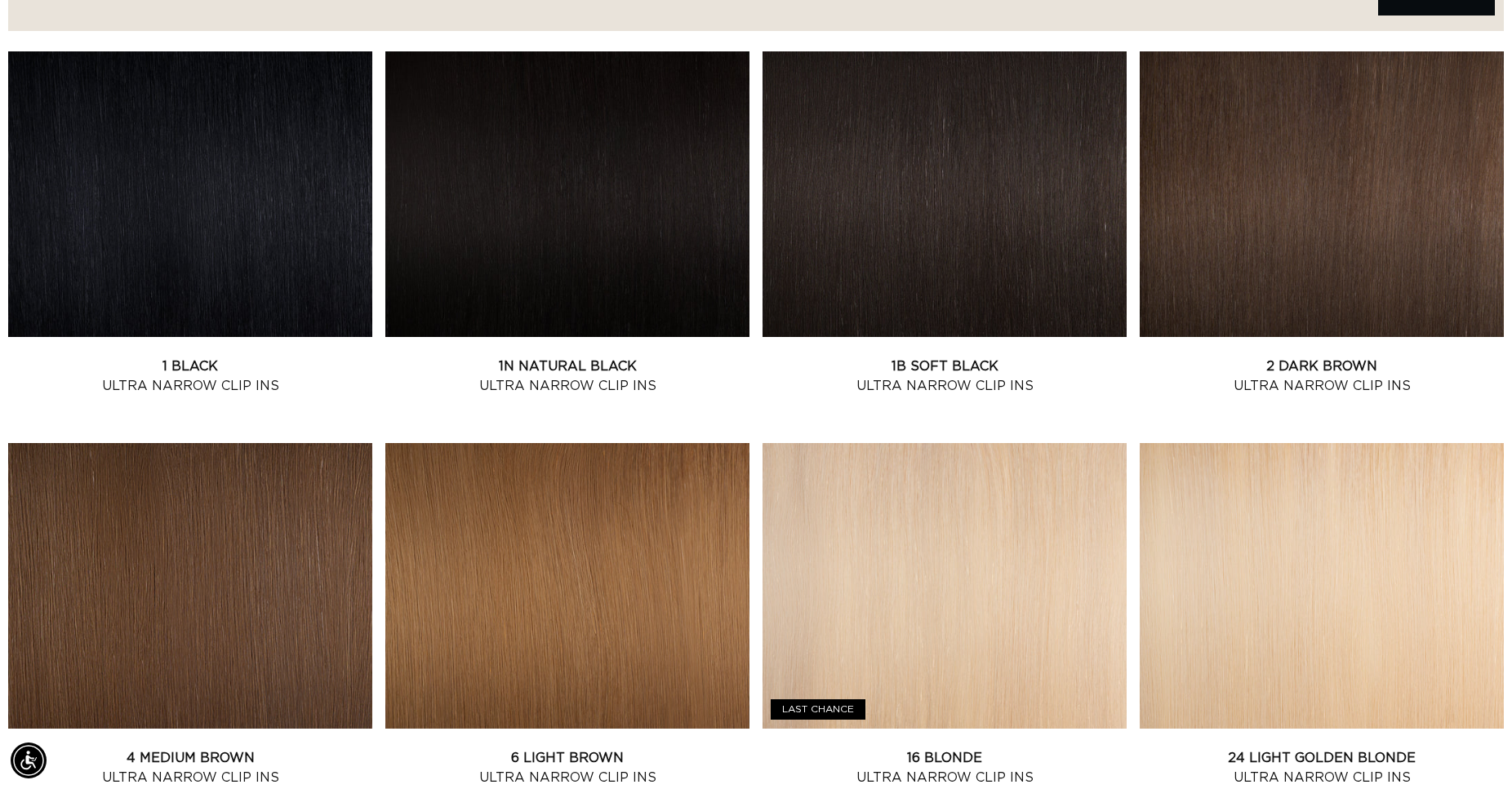
scroll to position [583, 0]
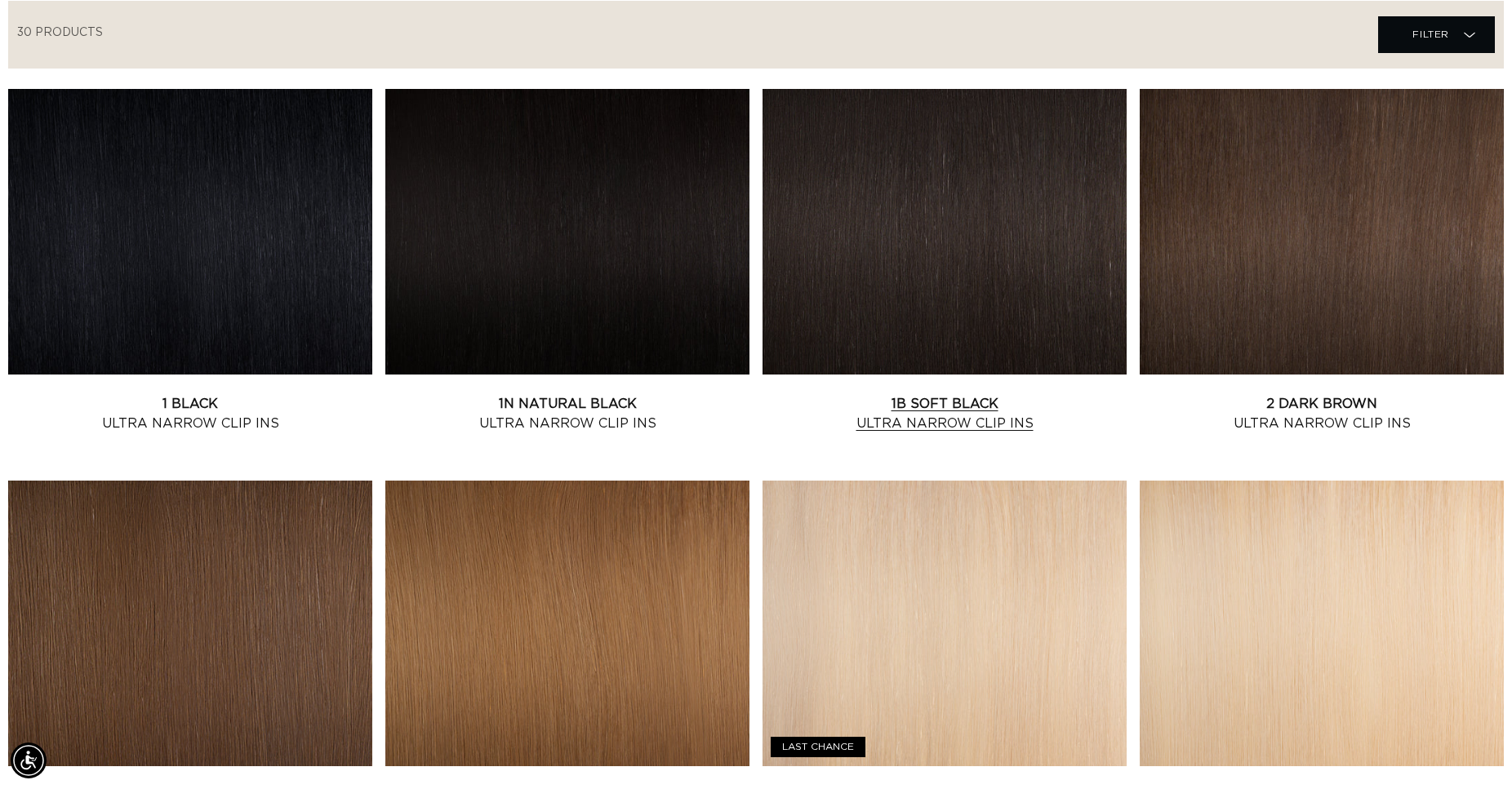
click at [919, 394] on link "1B Soft Black Ultra Narrow Clip Ins" at bounding box center [944, 414] width 364 height 39
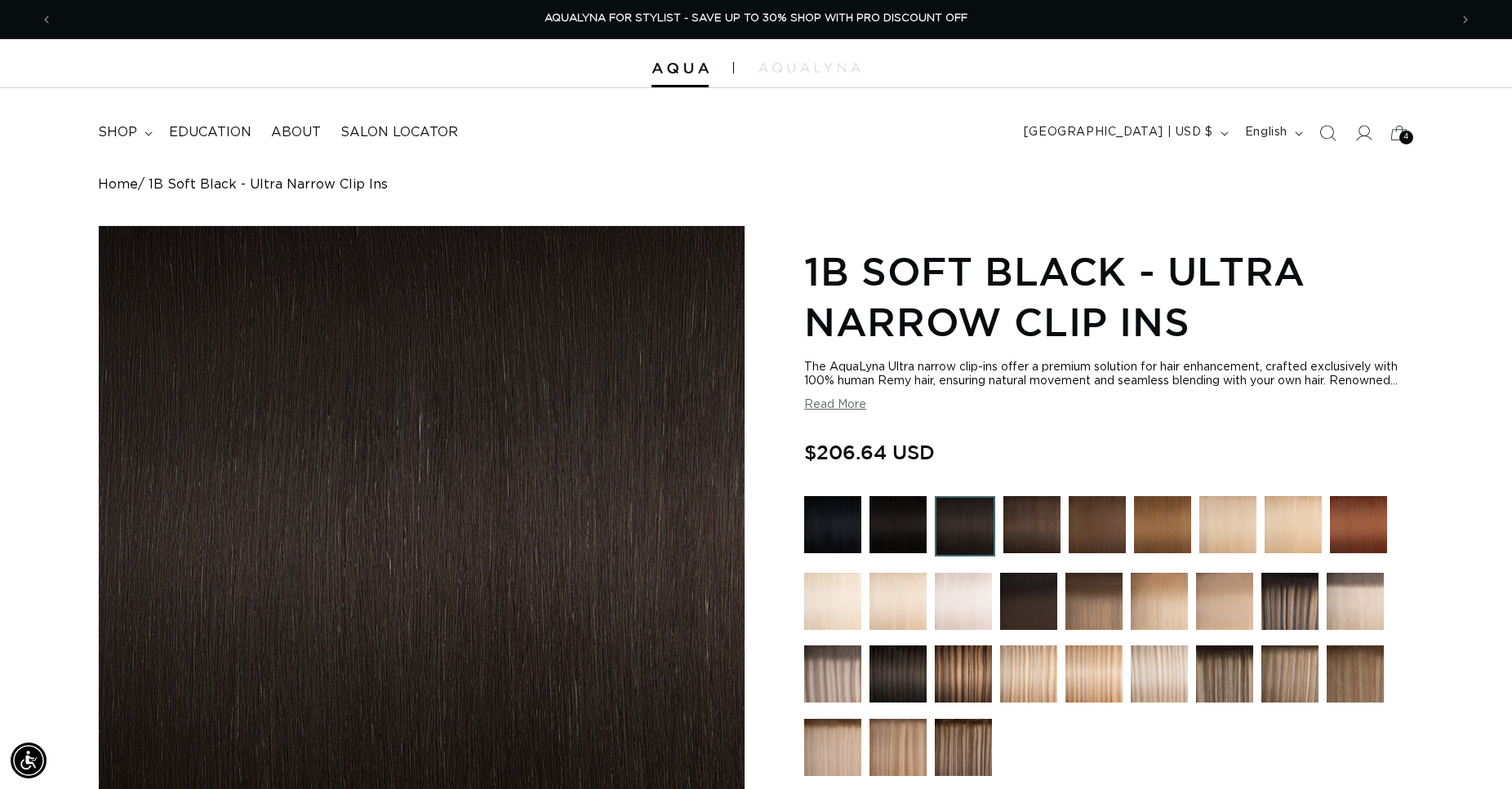
click at [956, 181] on div "Home 1B Soft Black - Ultra Narrow Clip Ins" at bounding box center [756, 184] width 1316 height 15
click at [133, 131] on span "shop" at bounding box center [117, 132] width 39 height 17
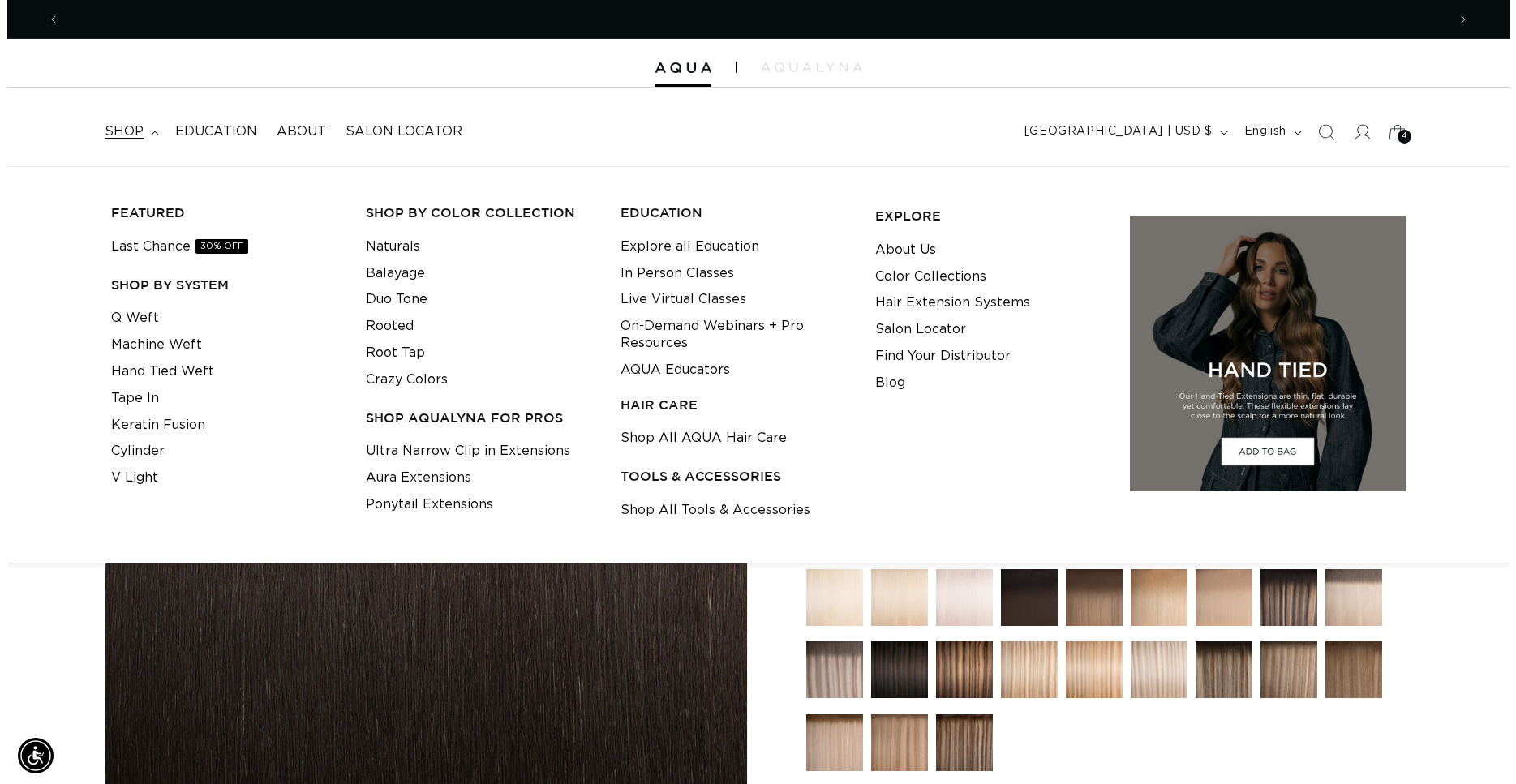
scroll to position [0, 1387]
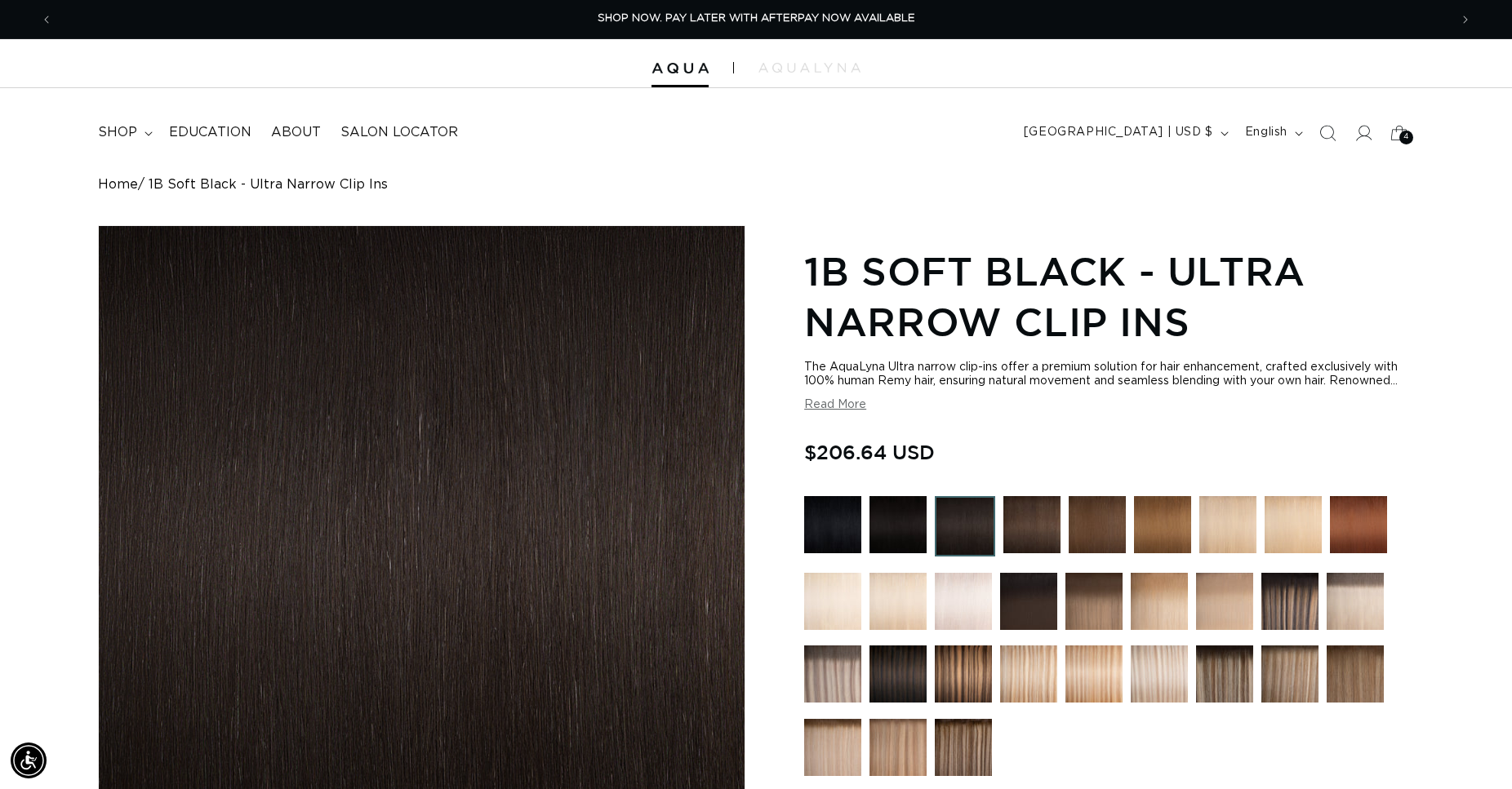
click at [681, 62] on div at bounding box center [756, 63] width 1512 height 49
click at [1398, 133] on icon at bounding box center [1399, 133] width 38 height 38
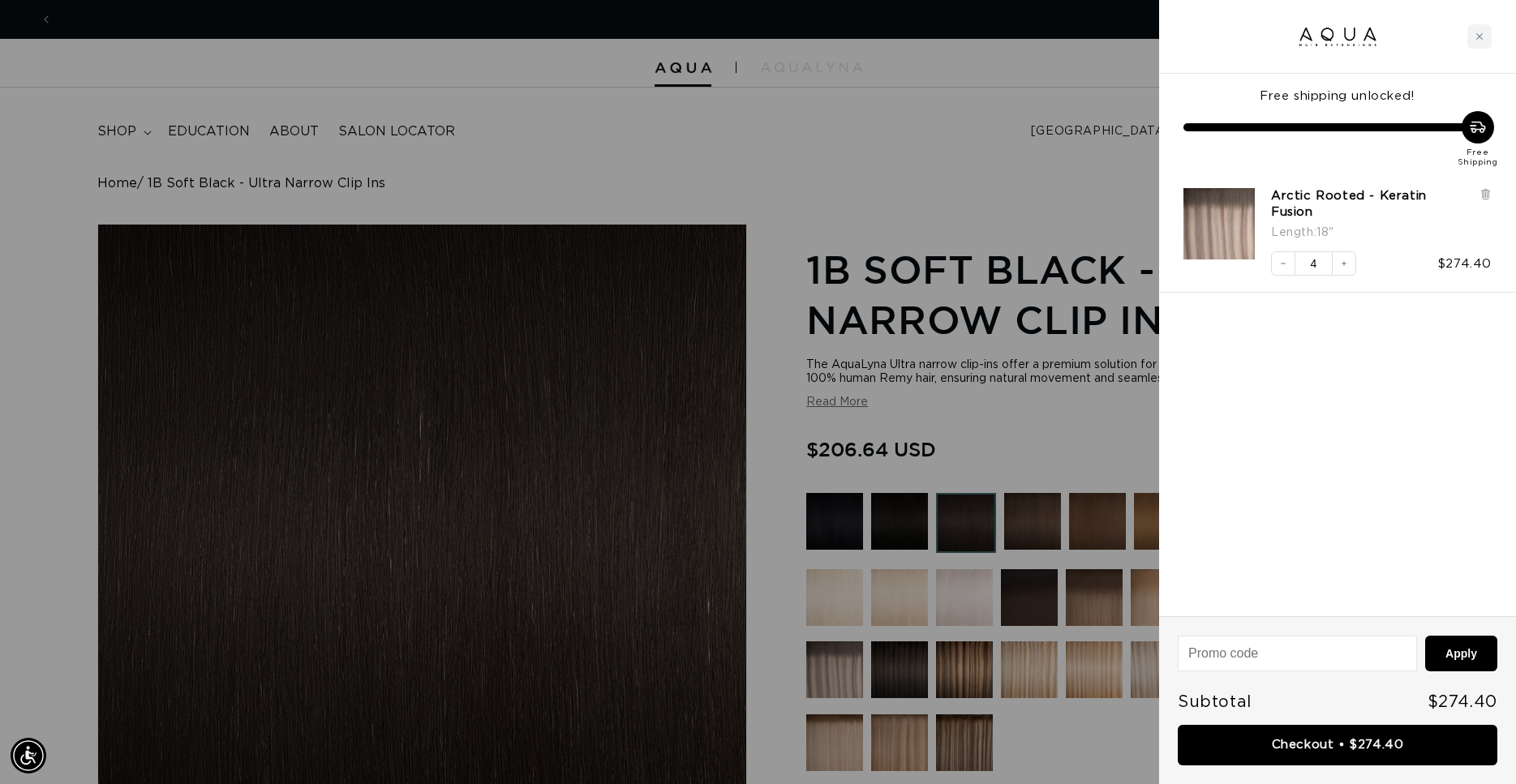
scroll to position [0, 2801]
click at [608, 64] on div at bounding box center [758, 392] width 1516 height 784
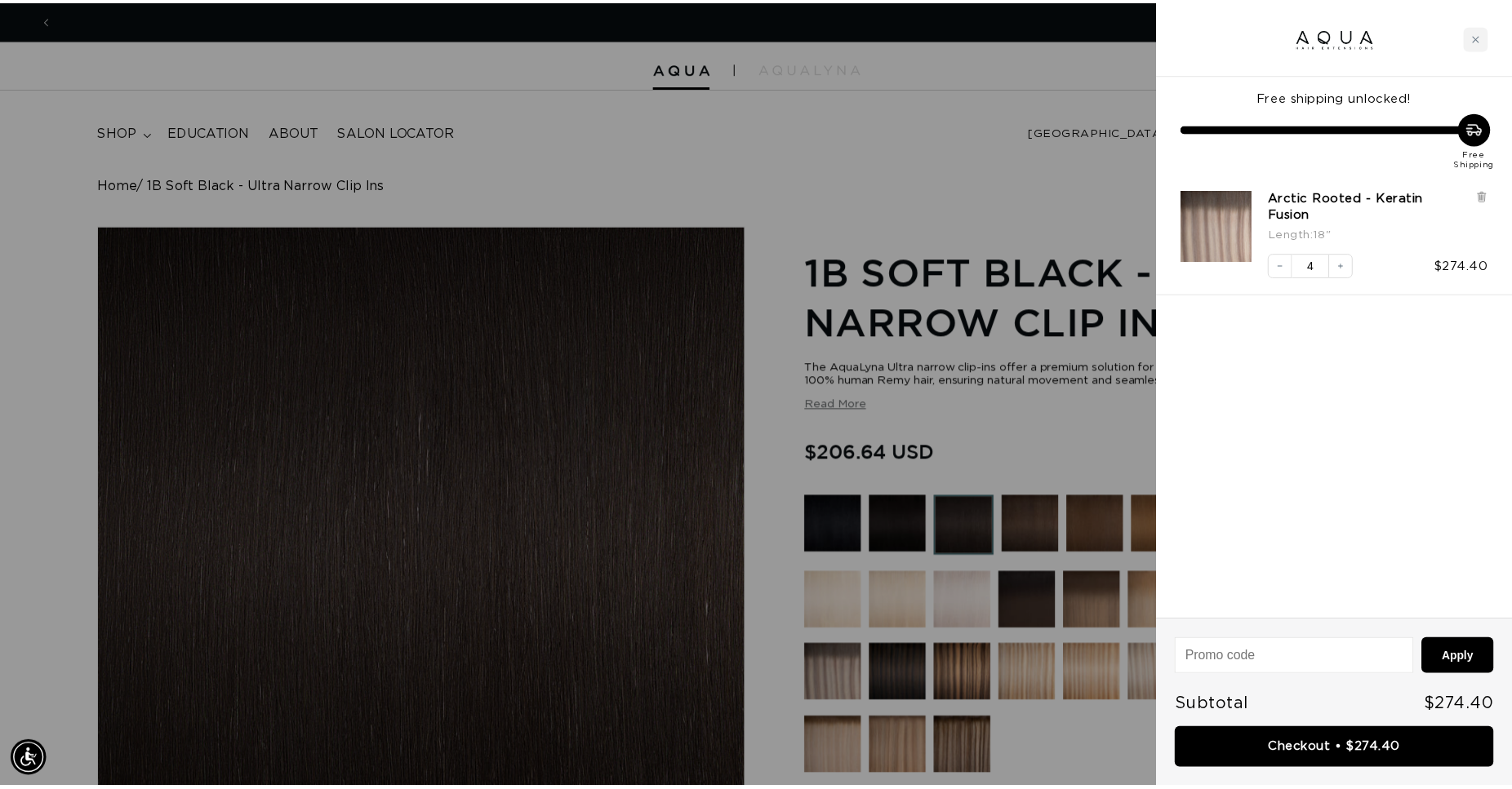
scroll to position [0, 0]
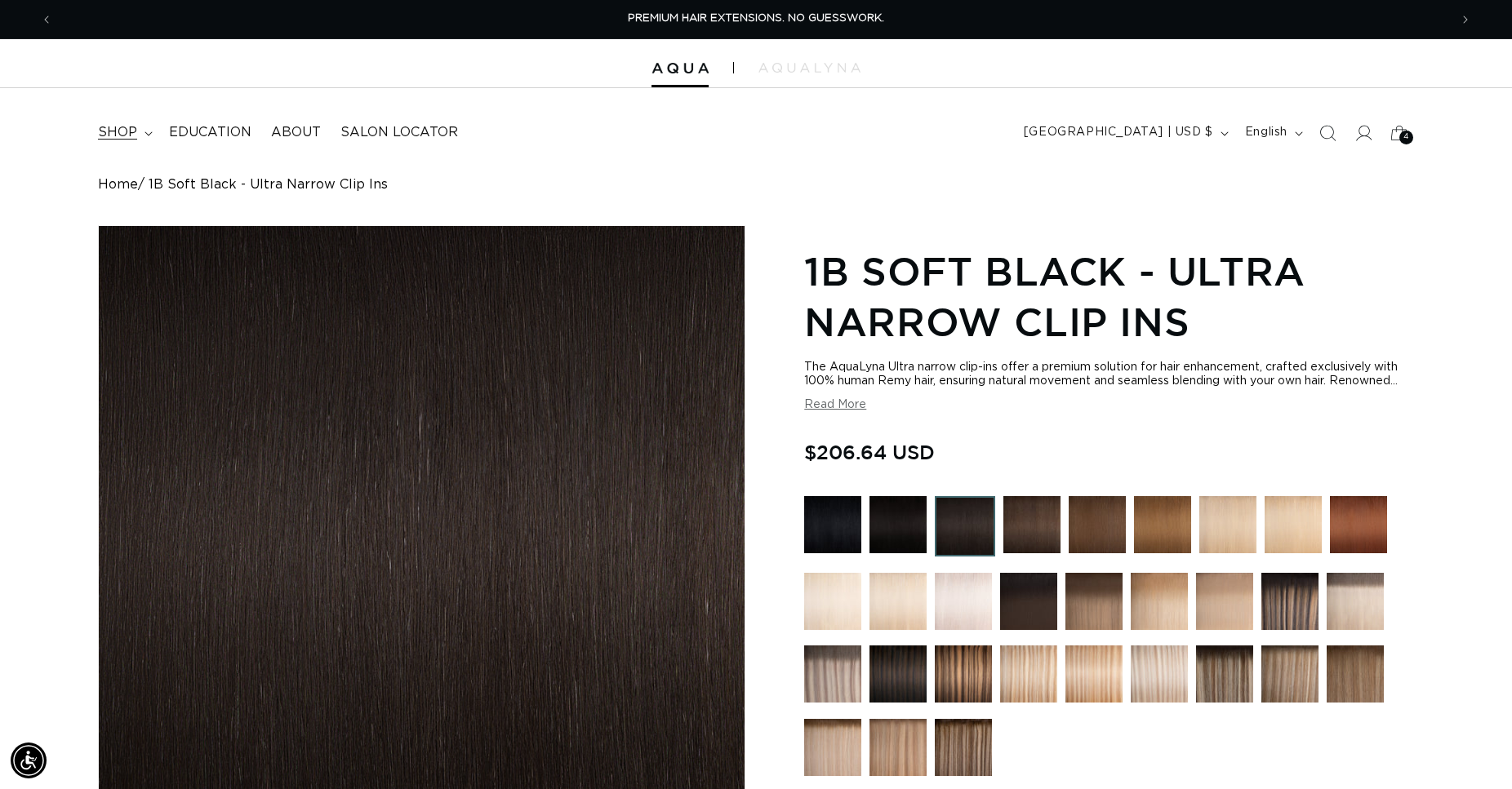
click at [137, 127] on summary "shop" at bounding box center [124, 132] width 71 height 36
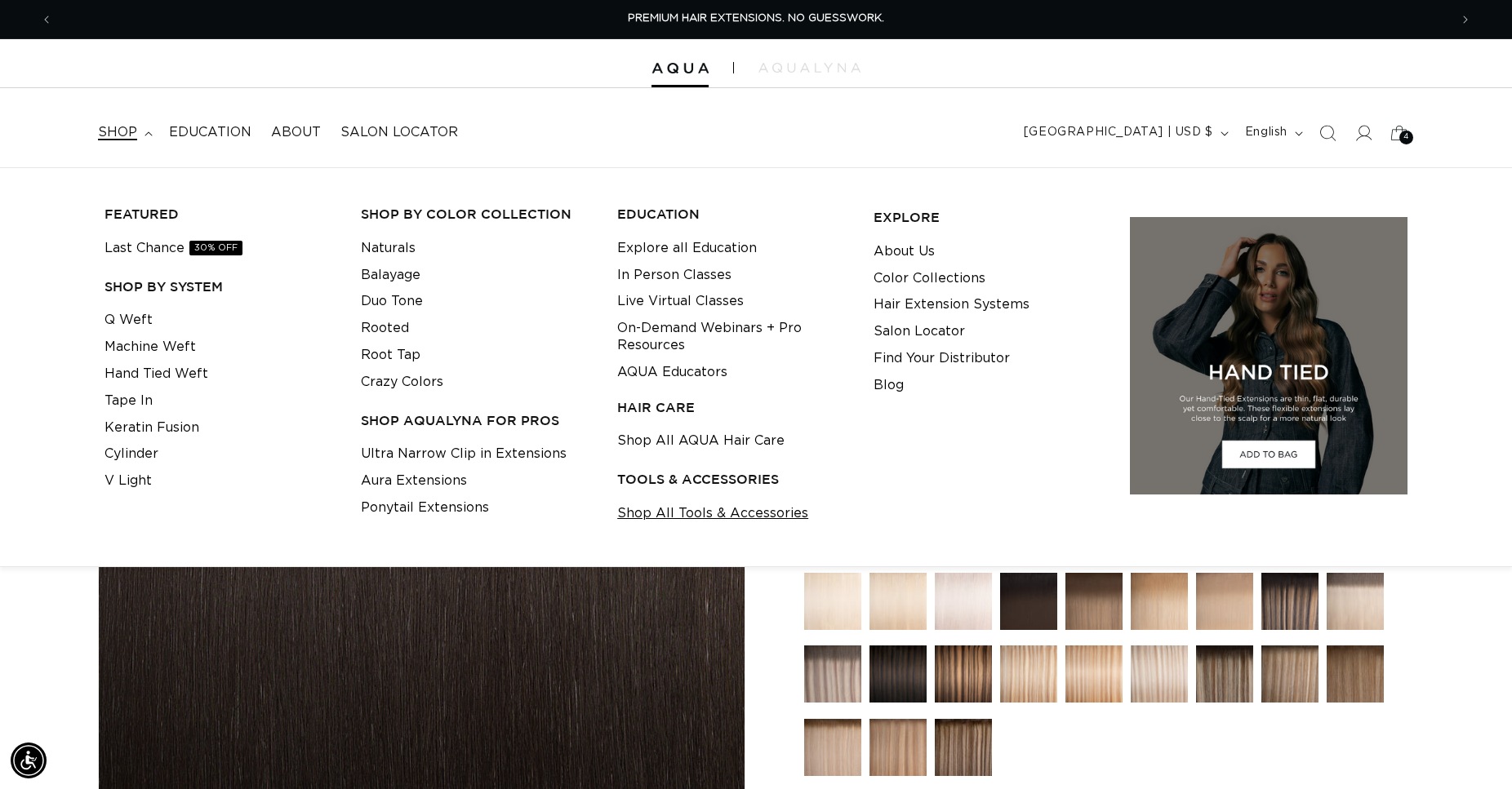
click at [731, 515] on link "Shop All Tools & Accessories" at bounding box center [713, 513] width 191 height 27
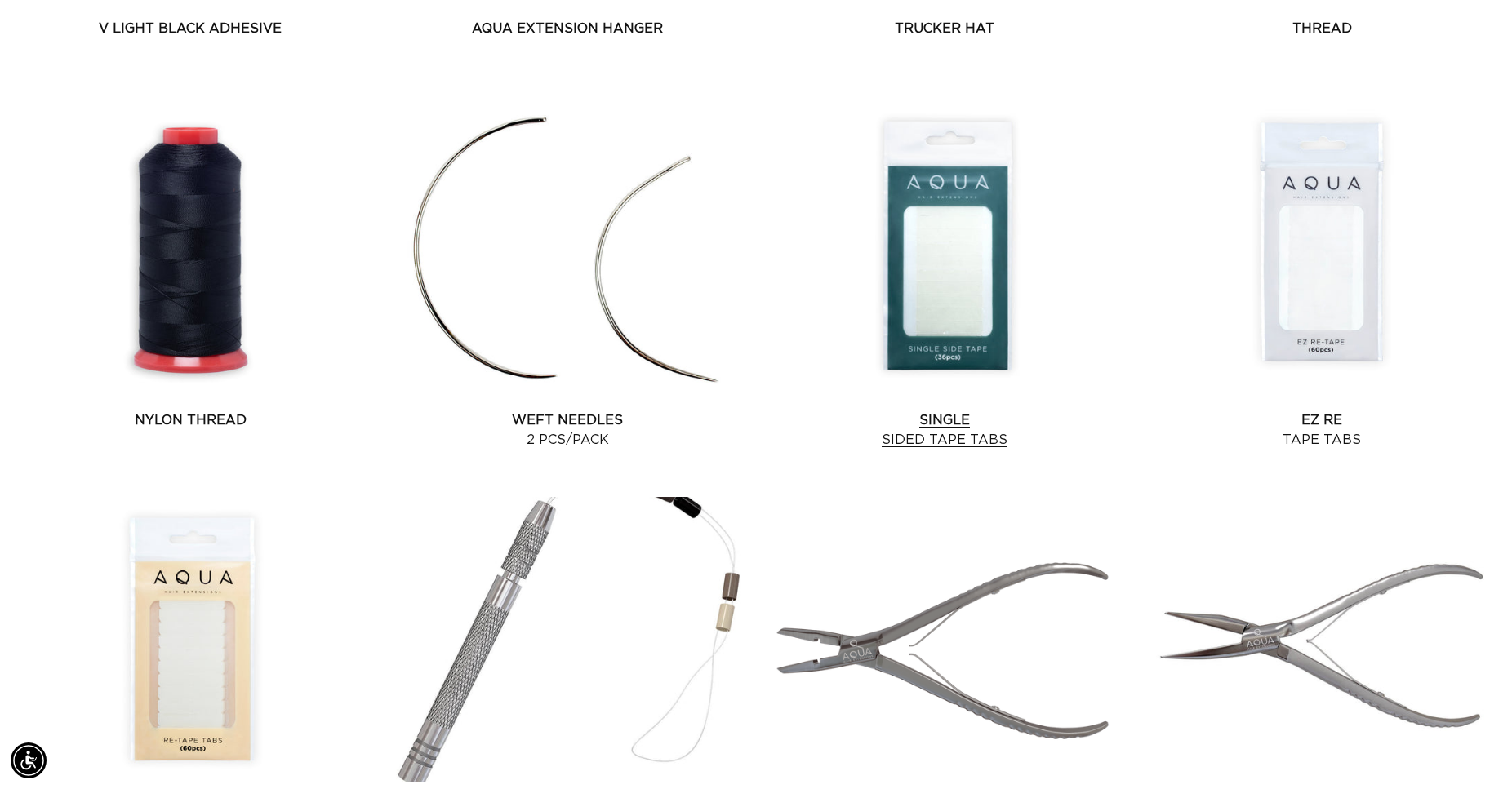
click at [965, 411] on link "Single Sided Tape Tabs" at bounding box center [944, 431] width 364 height 39
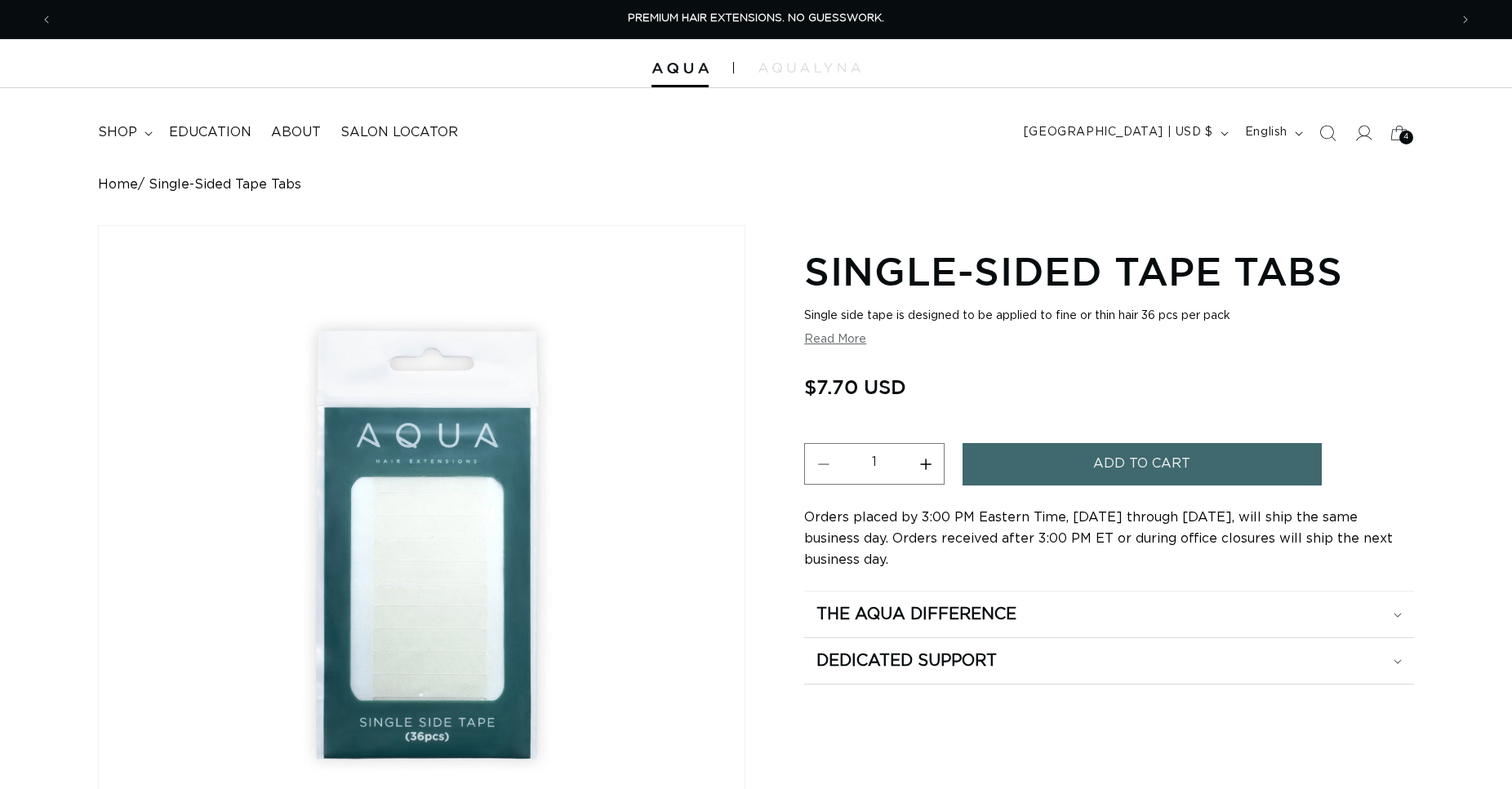
click at [925, 463] on button "Increase quantity for Single-Sided Tape Tabs" at bounding box center [925, 463] width 36 height 42
click at [925, 464] on button "Increase quantity for Single-Sided Tape Tabs" at bounding box center [925, 463] width 36 height 42
type input "5"
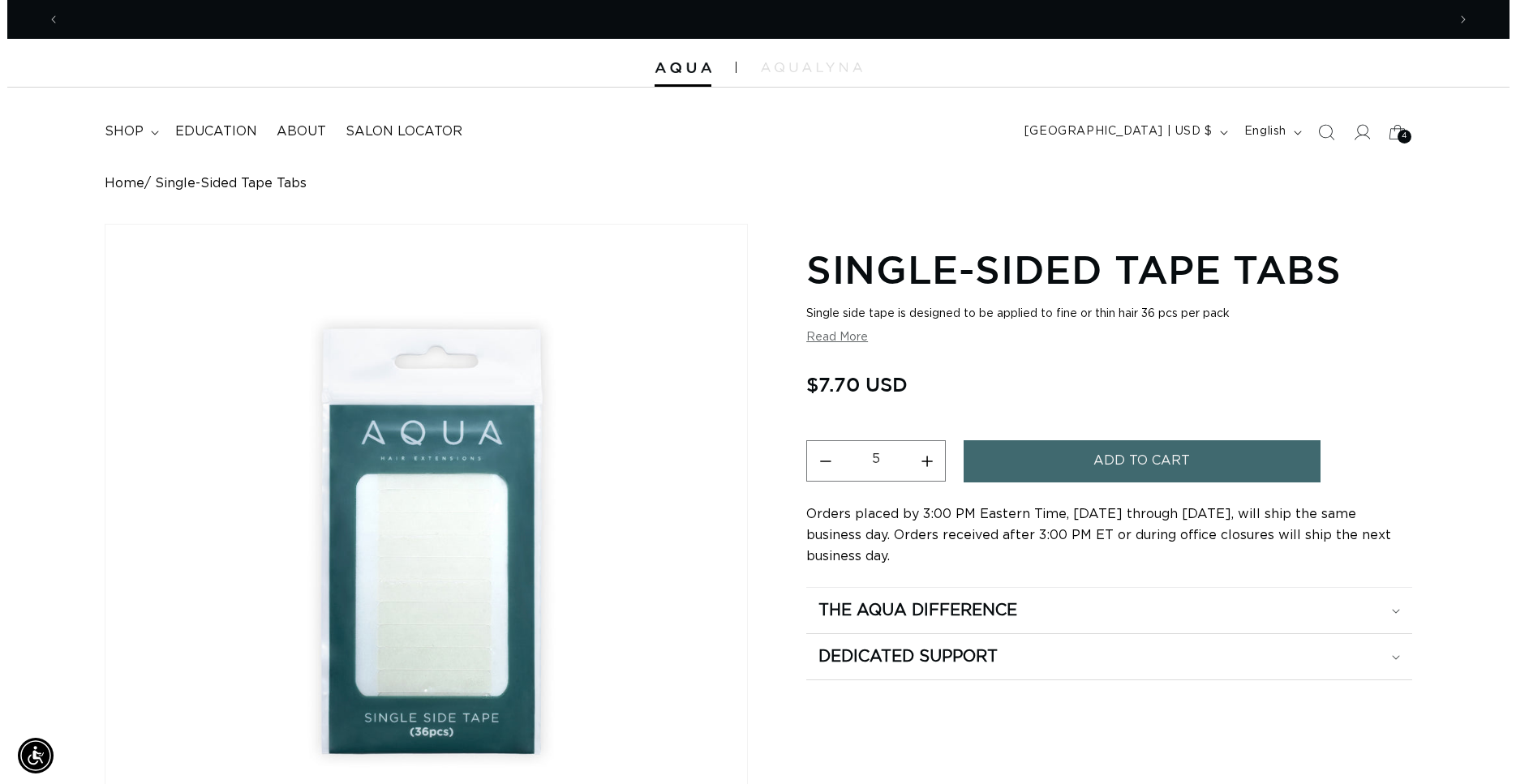
scroll to position [0, 1387]
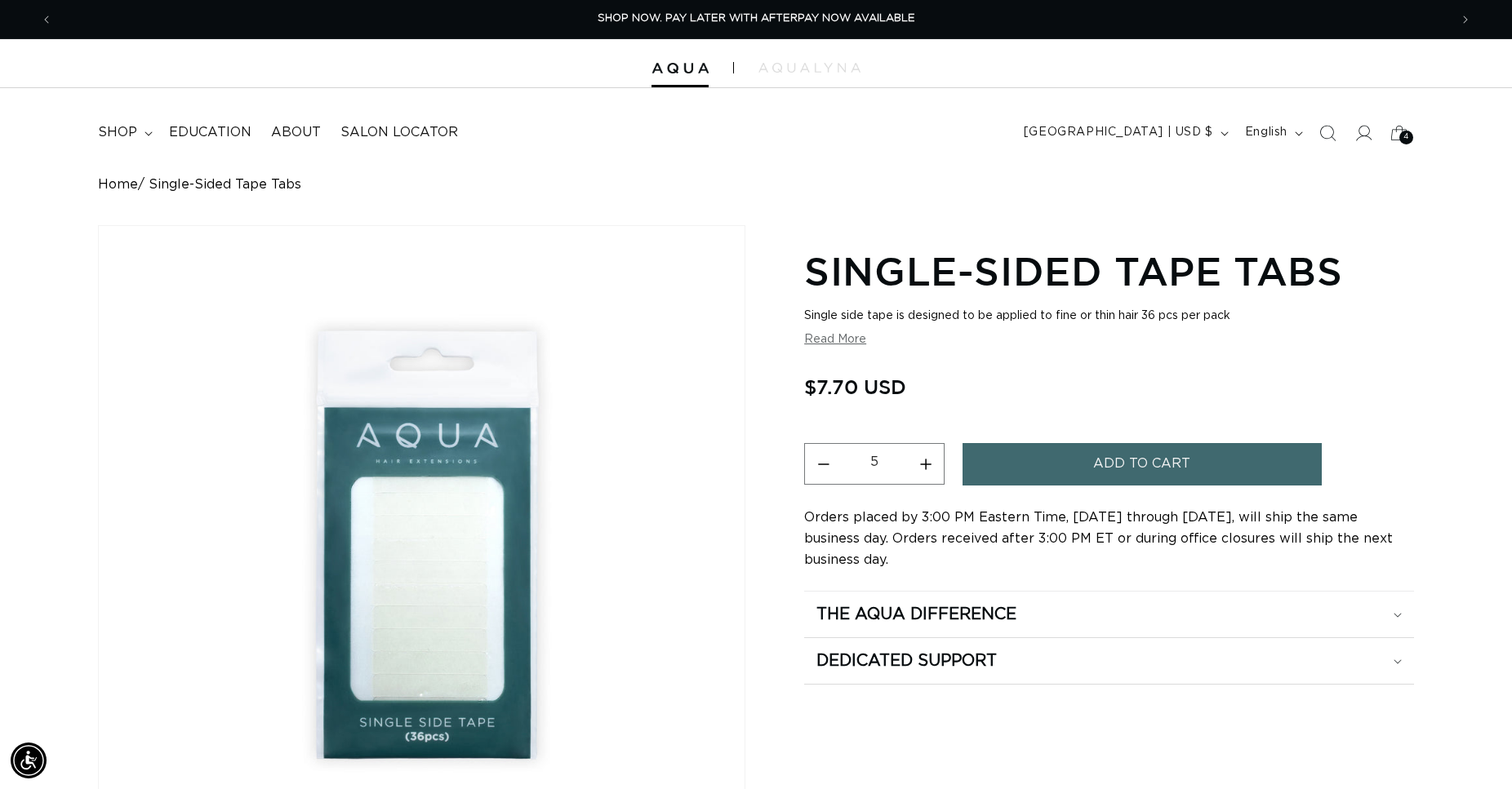
click at [1095, 455] on button "Add to cart" at bounding box center [1143, 463] width 360 height 42
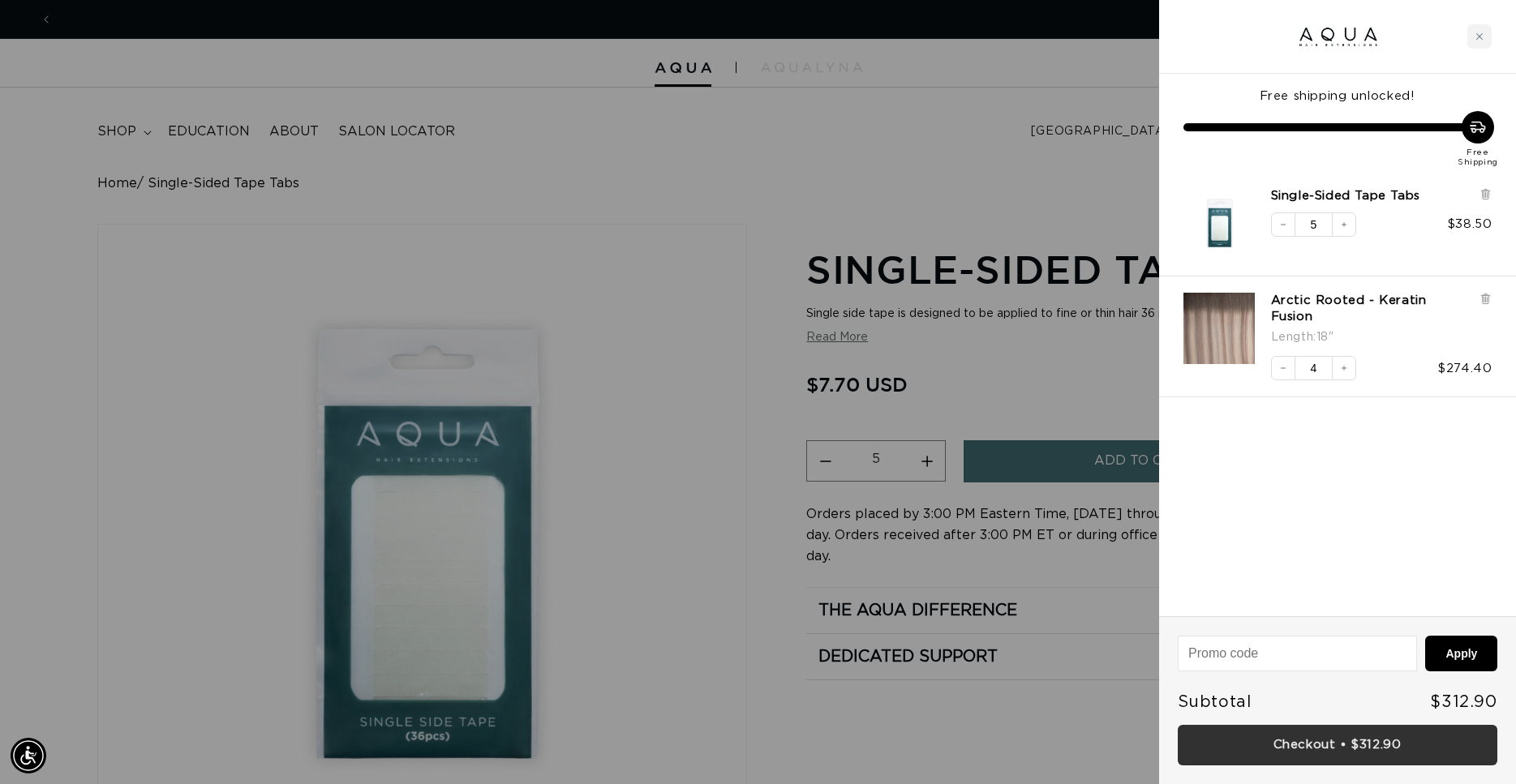
scroll to position [0, 2801]
click at [1276, 750] on link "Checkout • $312.90" at bounding box center [1337, 745] width 320 height 42
